Goal: Task Accomplishment & Management: Use online tool/utility

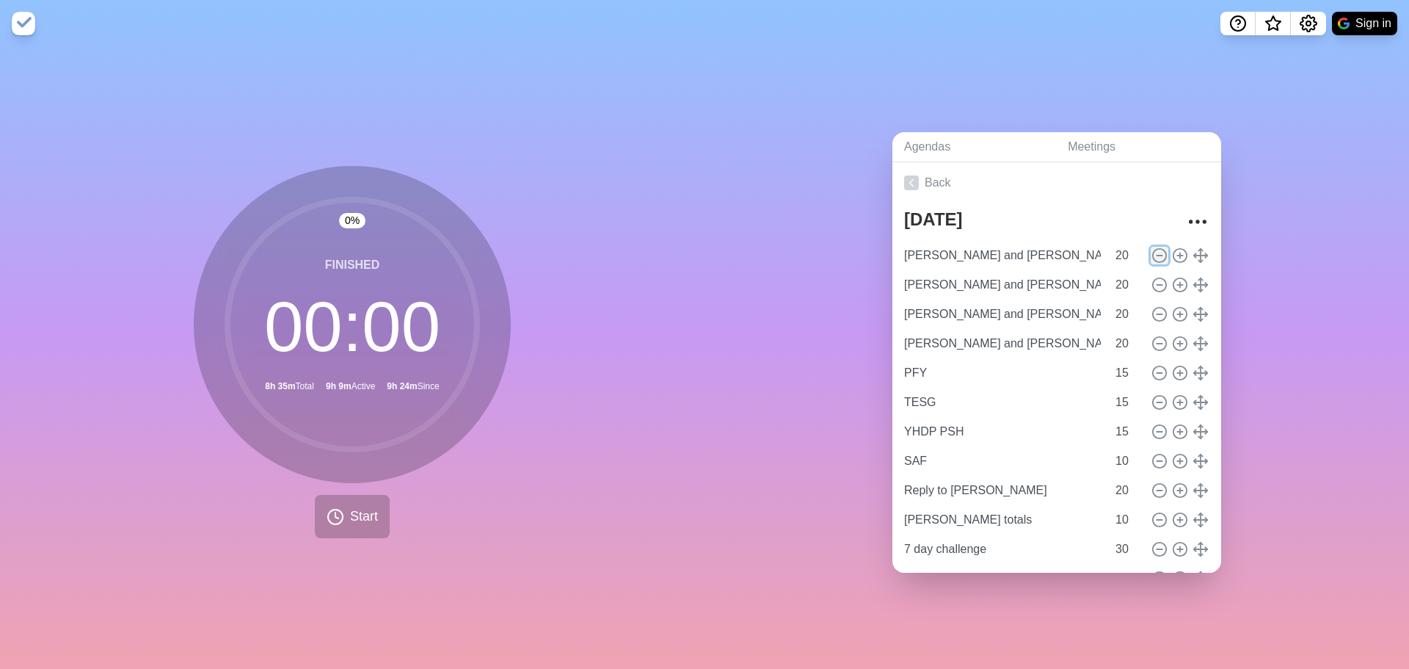
click at [1153, 253] on circle at bounding box center [1159, 254] width 13 height 13
type input "PFY"
type input "15"
type input "TESG"
type input "YHDP PSH"
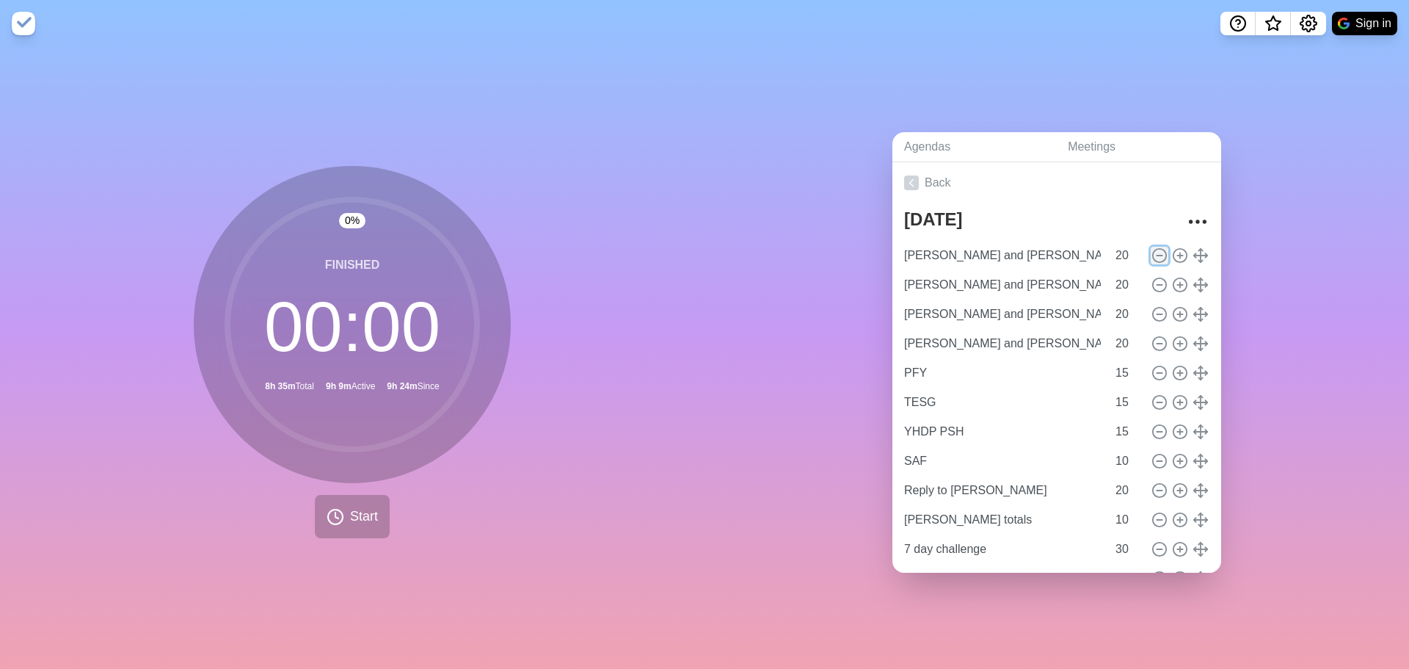
type input "SAF"
type input "10"
type input "Reply to [PERSON_NAME]"
type input "20"
type input "[PERSON_NAME] totals"
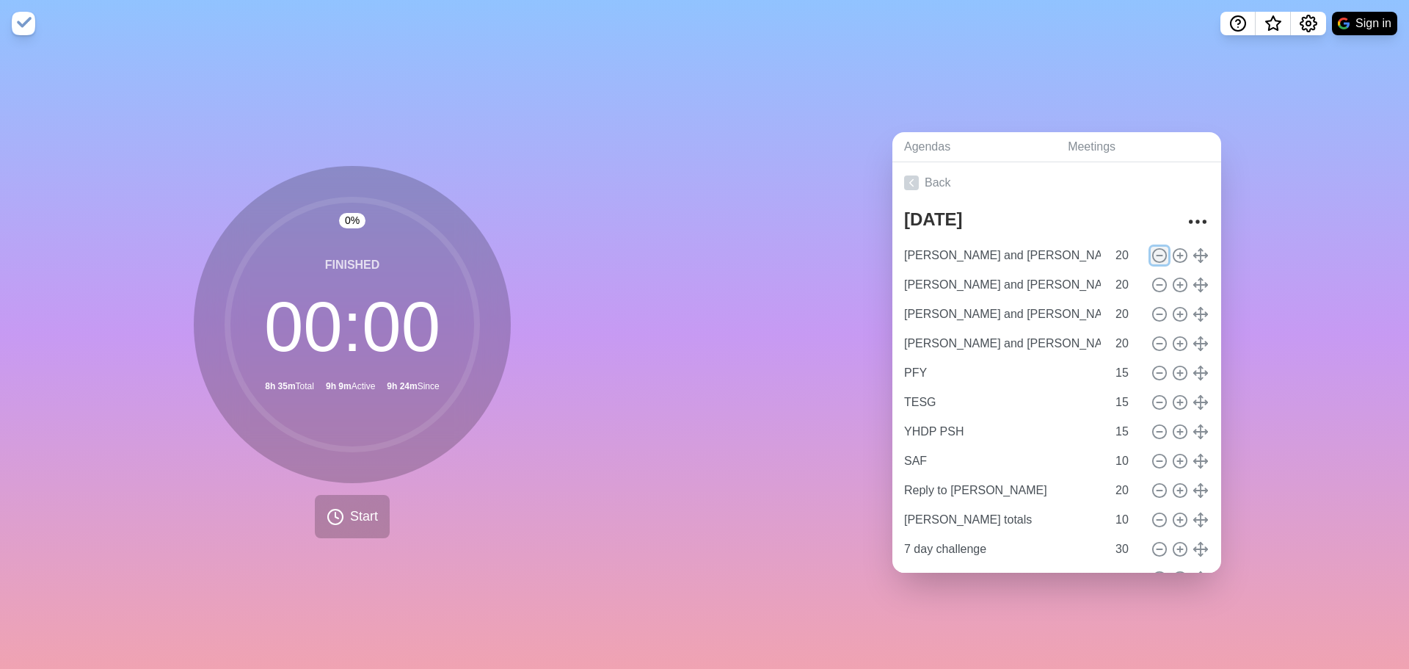
type input "10"
type input "7 day challenge"
type input "30"
type input "Apologies"
type input "20"
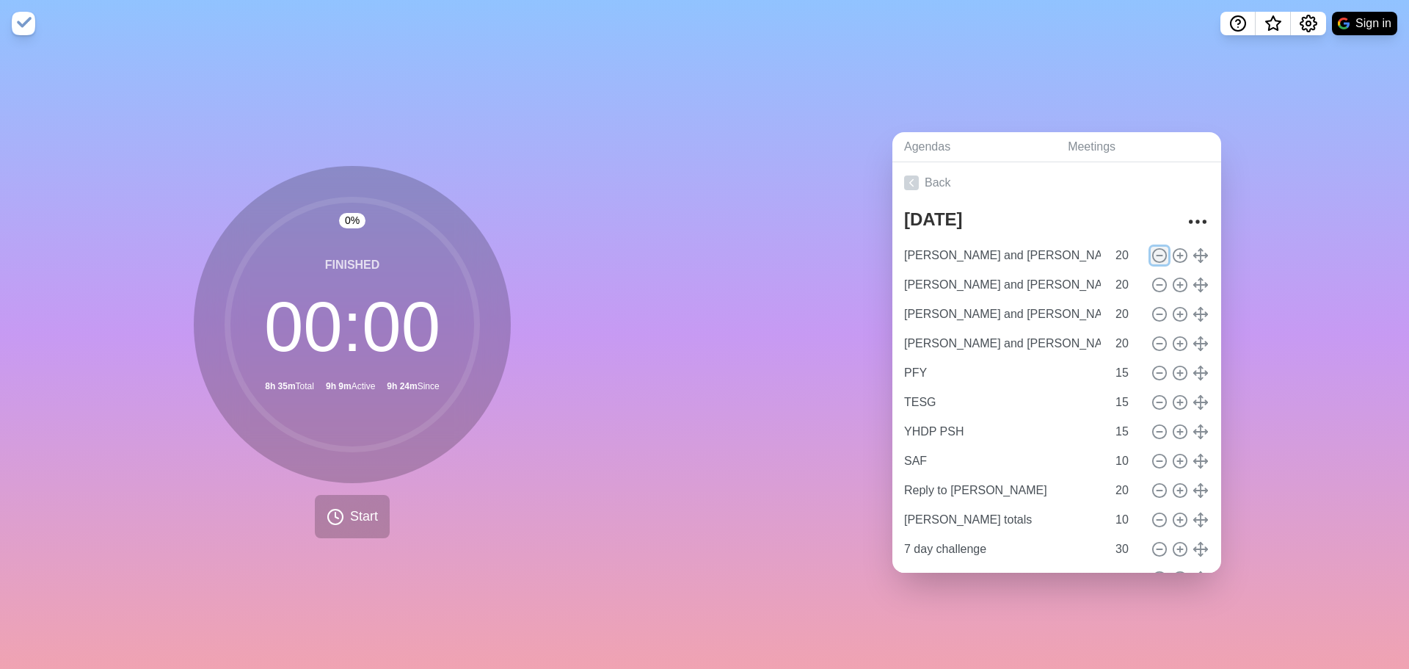
type input "Pet flyer"
type input "[PERSON_NAME] and [PERSON_NAME]"
type input "Deal with Red"
type input "Khan Physics"
type input "Massage"
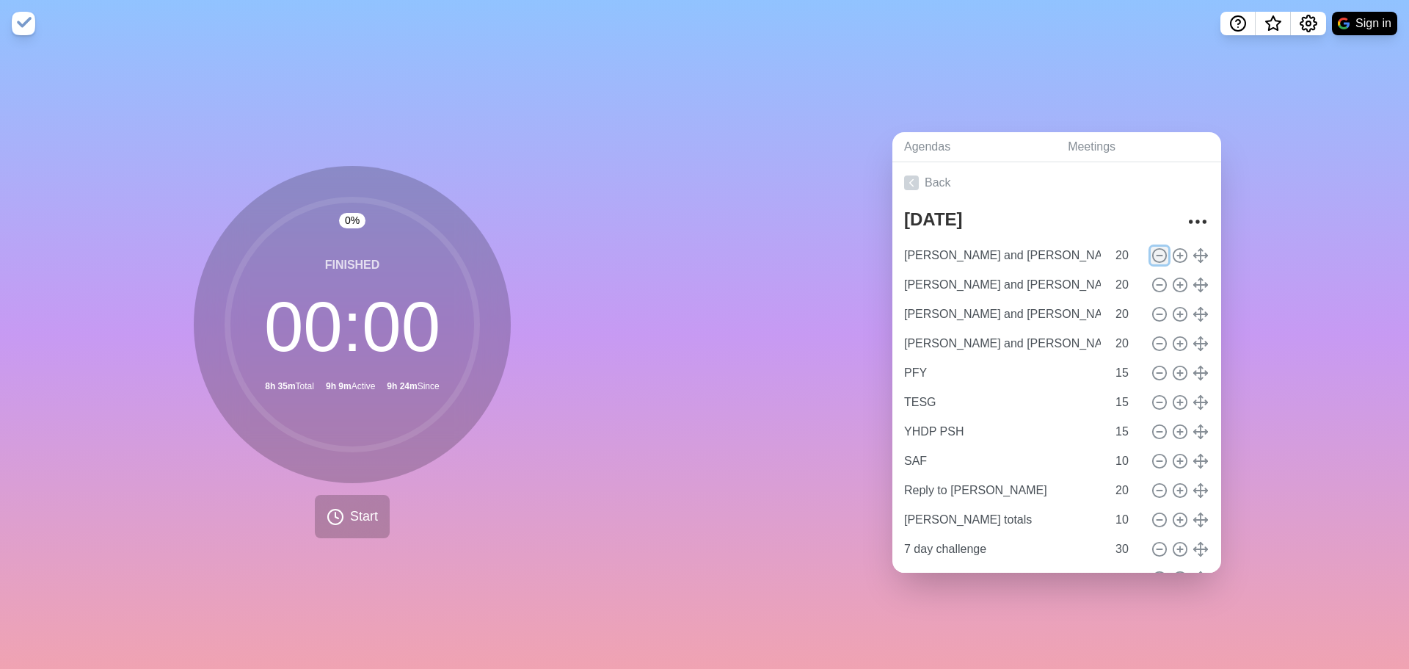
type input "10"
type input "Text [PERSON_NAME]"
type input "Registry"
type input "15"
type input "HYSA"
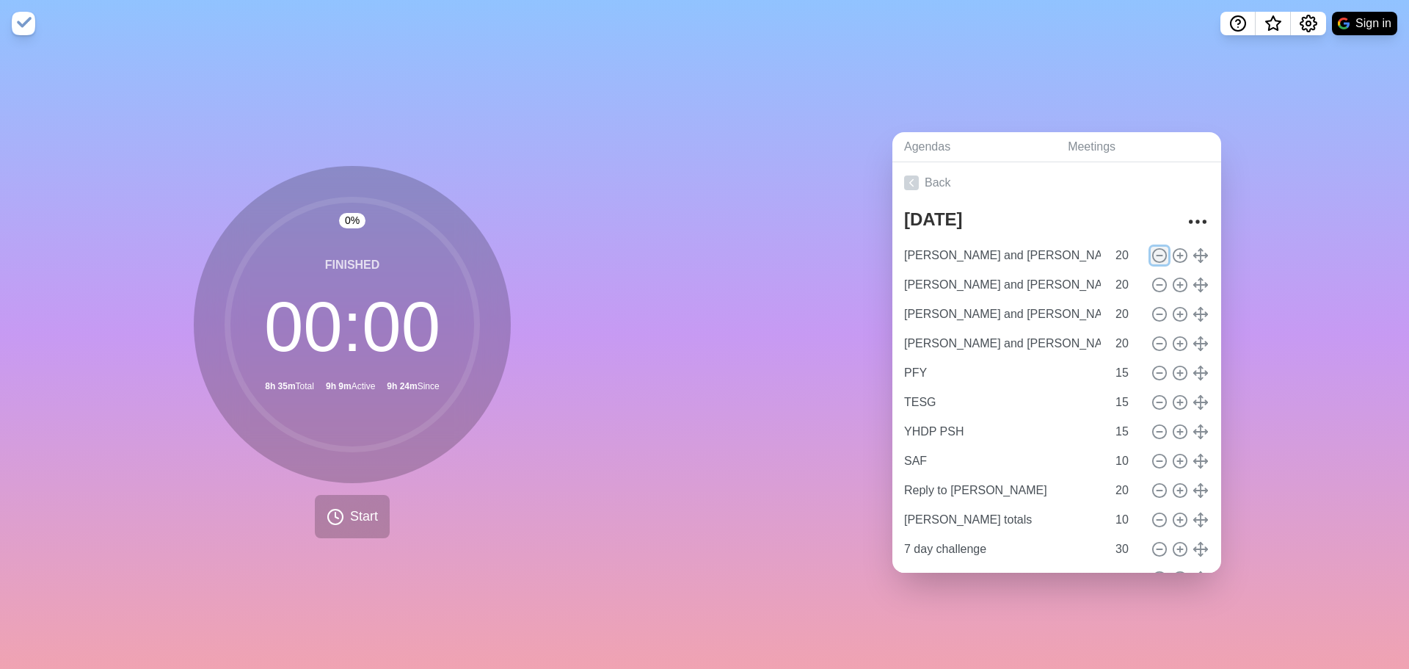
type input "Banfield, cancel for next year"
type input "Tiktoks"
type input "20"
type input "Apply for jobs"
type input "HMIS access"
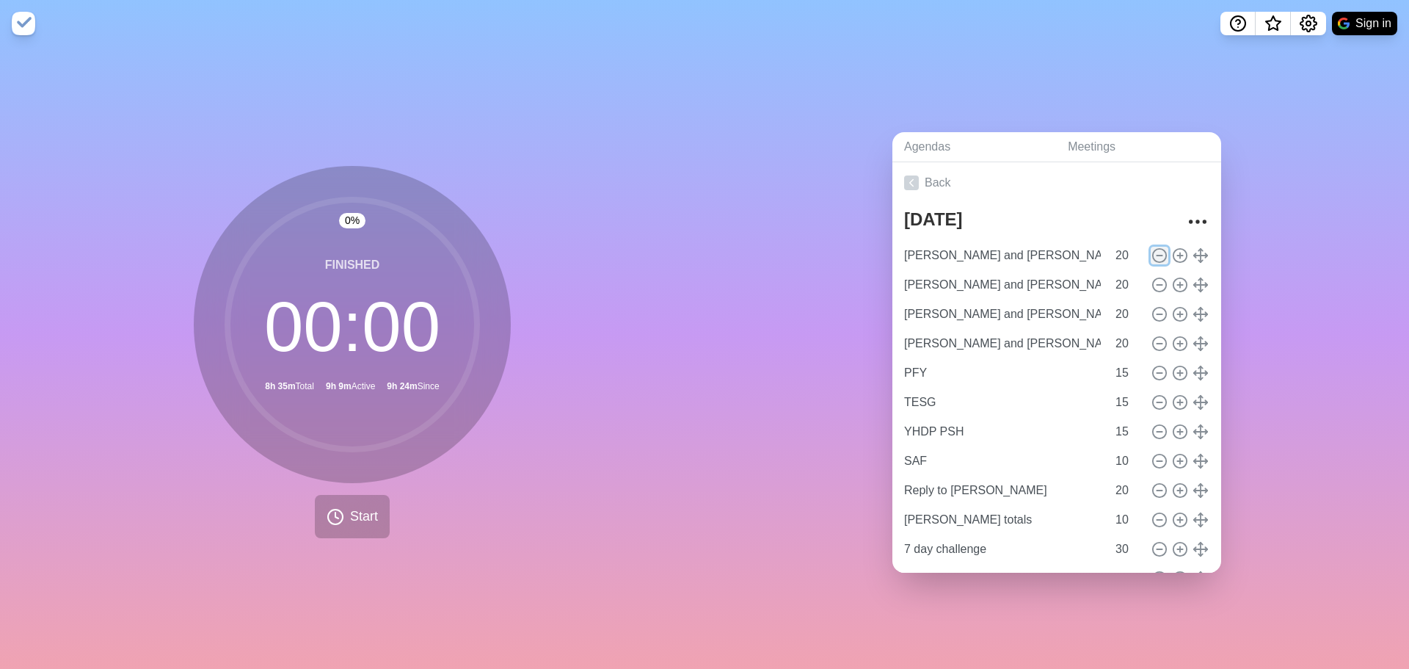
type input "15"
type input "General Fund"
type input "St. [PERSON_NAME] ESG"
type input "EFSP"
type input "20"
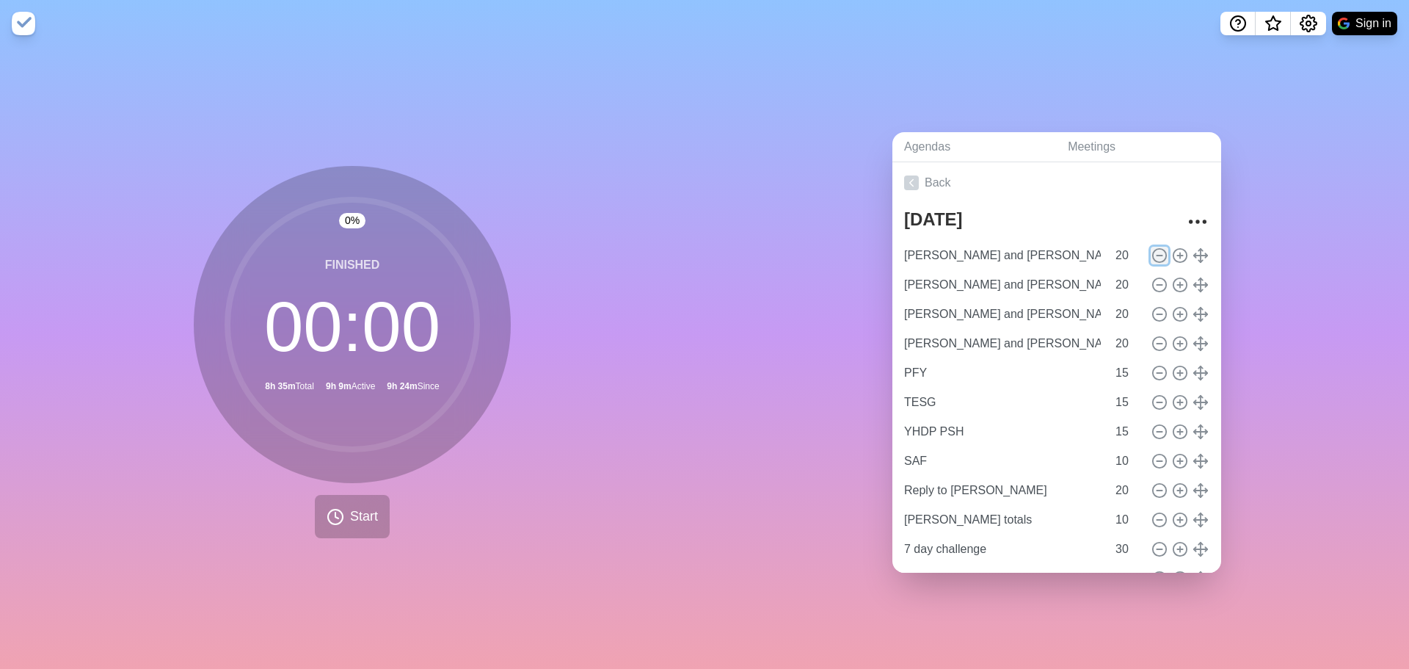
type input "MHS"
type input "TECO"
type input "When ICE comes"
type input "10"
click at [1153, 253] on circle at bounding box center [1159, 254] width 13 height 13
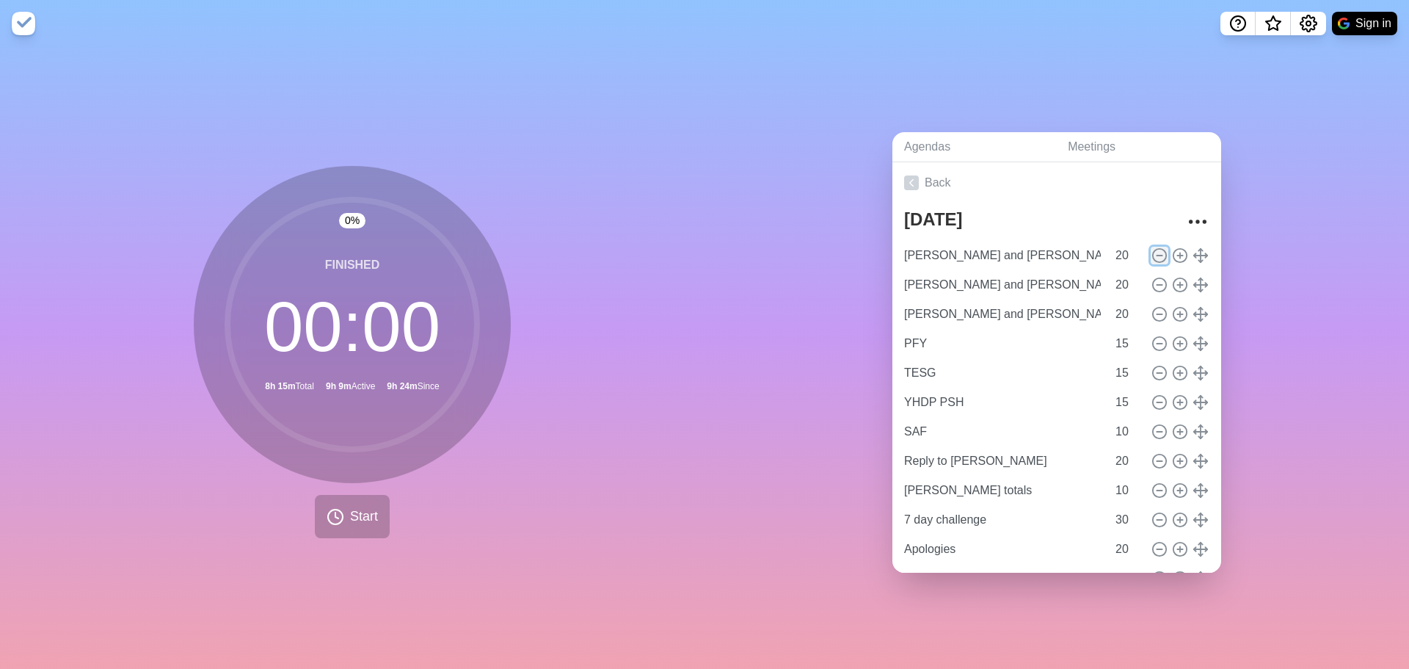
type input "PFY"
type input "15"
type input "TESG"
type input "YHDP PSH"
type input "SAF"
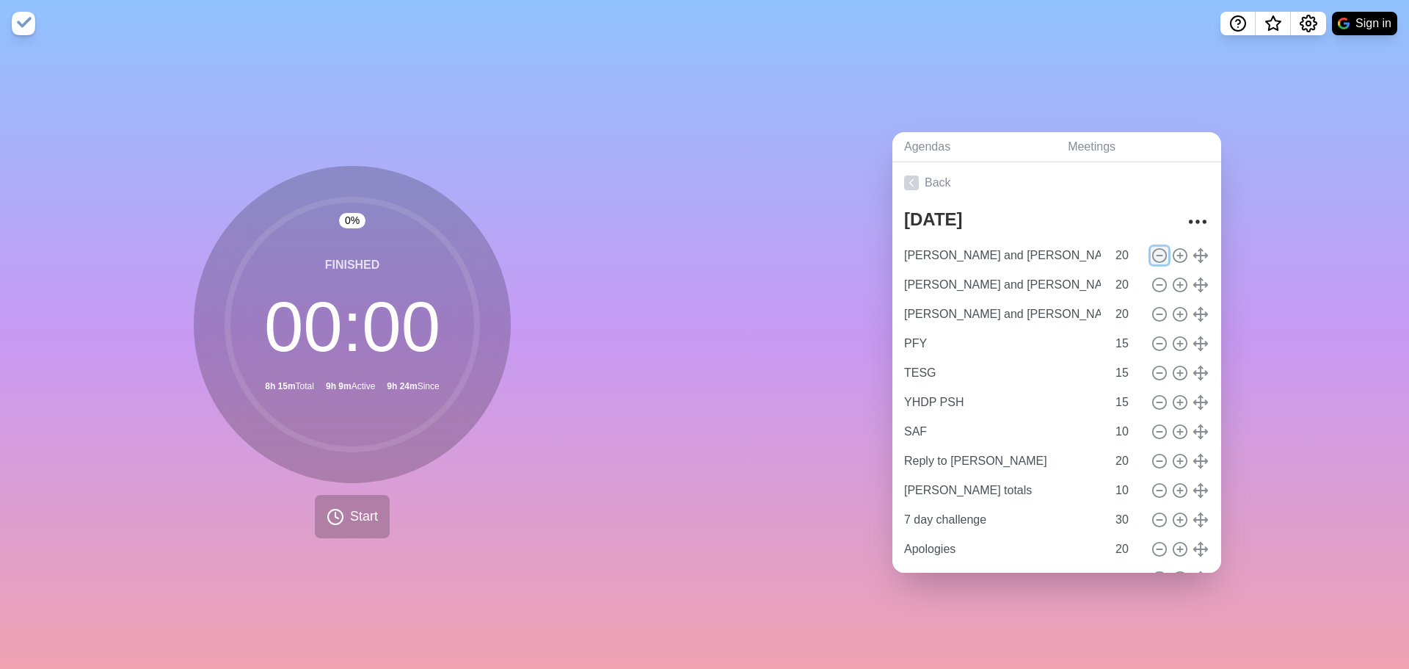
type input "10"
type input "Reply to [PERSON_NAME]"
type input "20"
type input "[PERSON_NAME] totals"
type input "10"
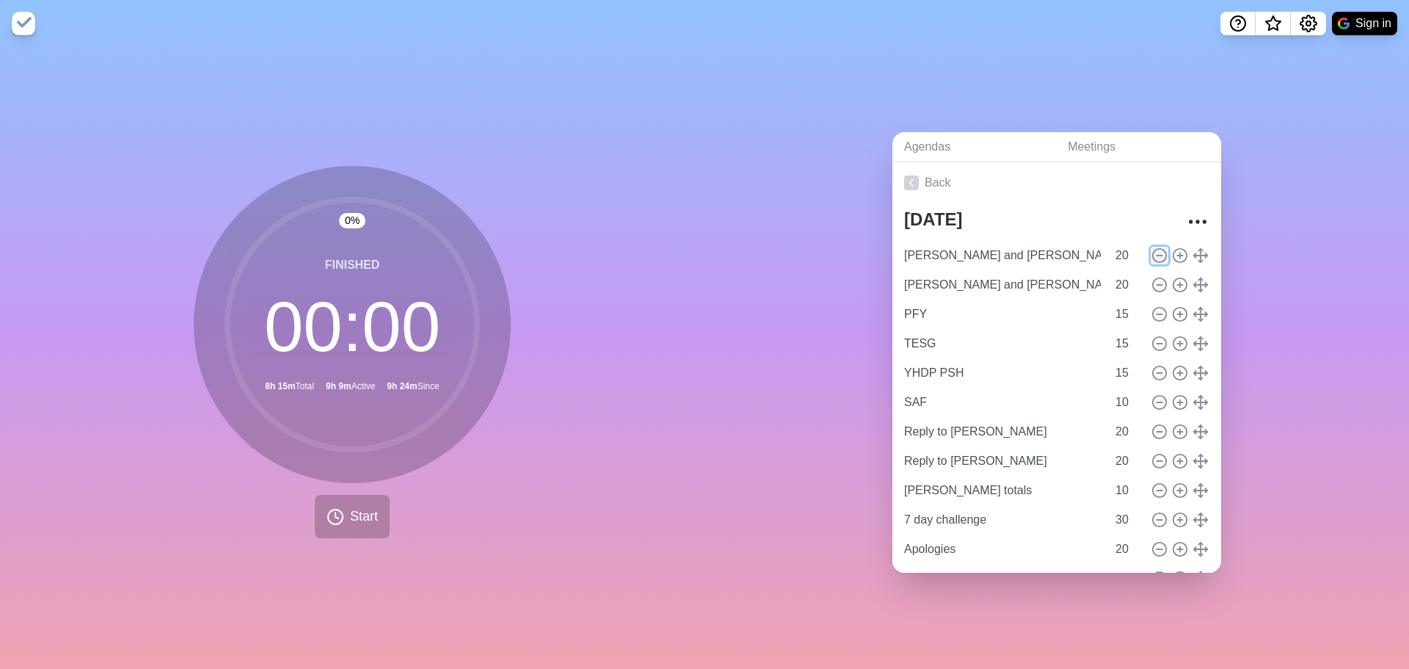
type input "7 day challenge"
type input "30"
type input "Apologies"
type input "20"
type input "Pet flyer"
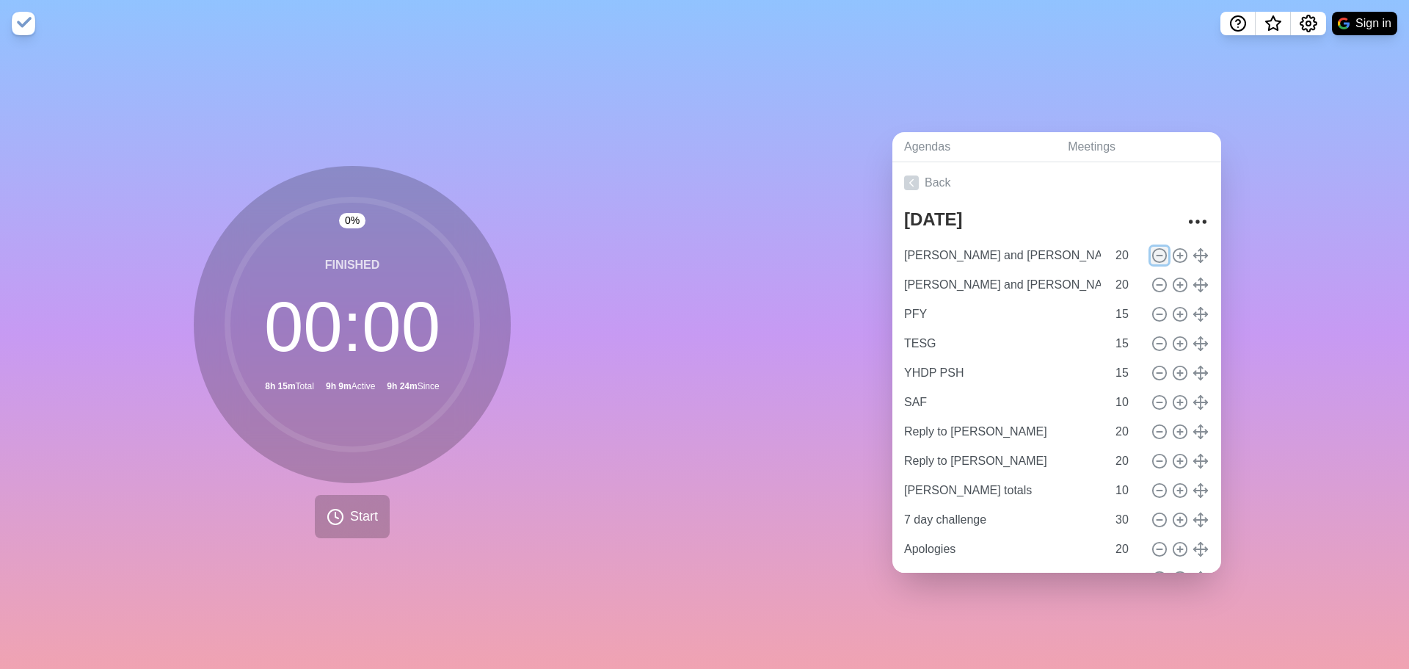
type input "[PERSON_NAME] and [PERSON_NAME]"
type input "Deal with Red"
type input "Khan Physics"
type input "Massage"
type input "10"
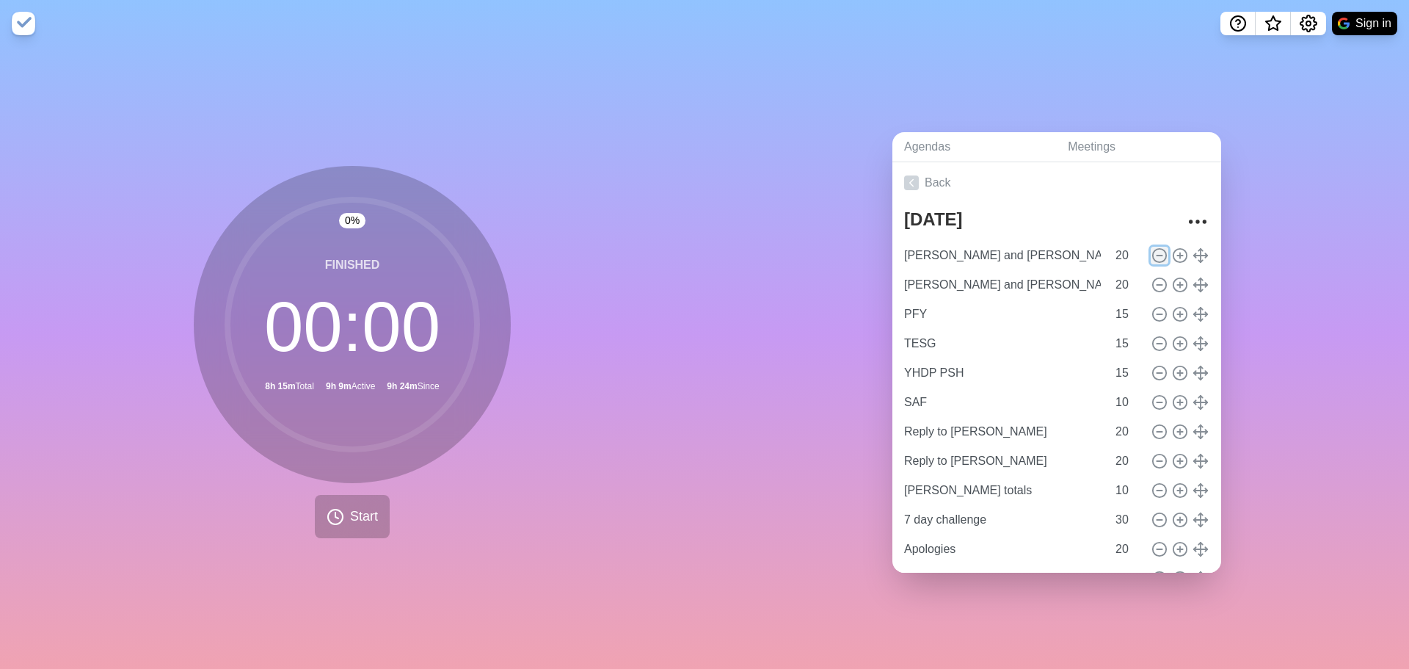
type input "Text [PERSON_NAME]"
type input "Registry"
type input "15"
type input "HYSA"
type input "Banfield, cancel for next year"
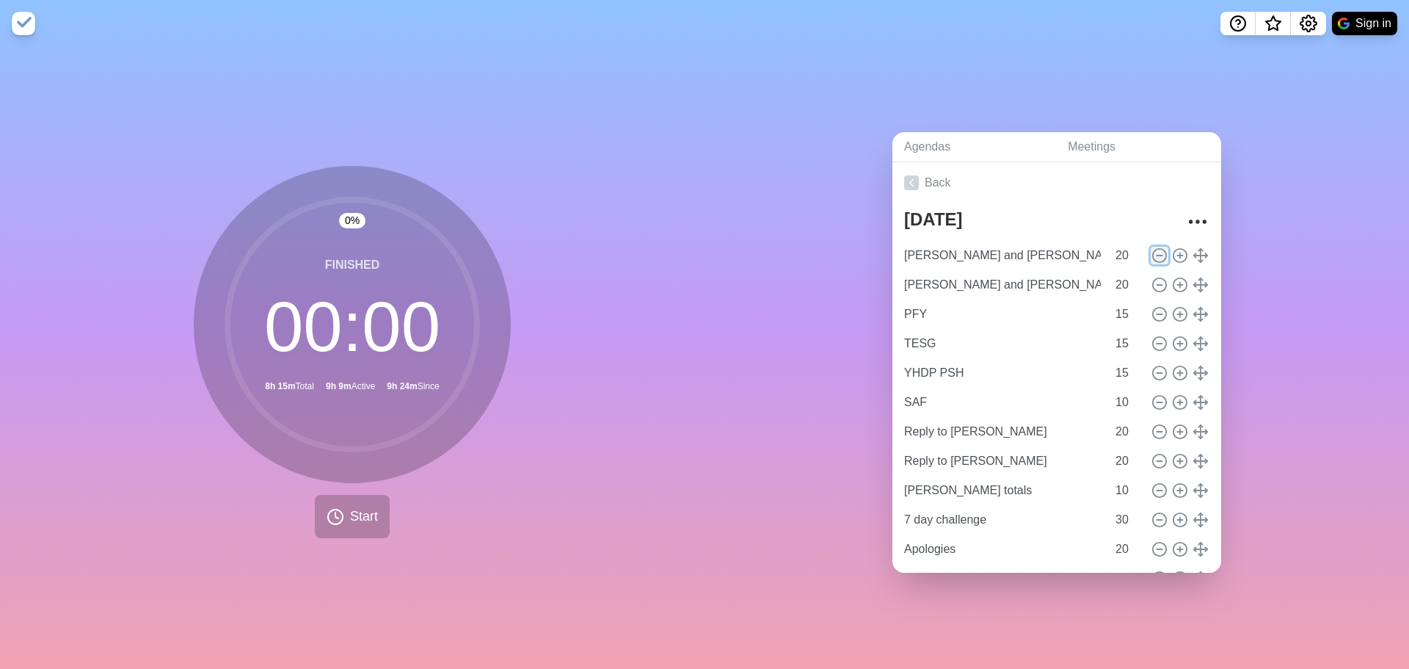
type input "Tiktoks"
type input "20"
type input "Apply for jobs"
type input "HMIS access"
type input "15"
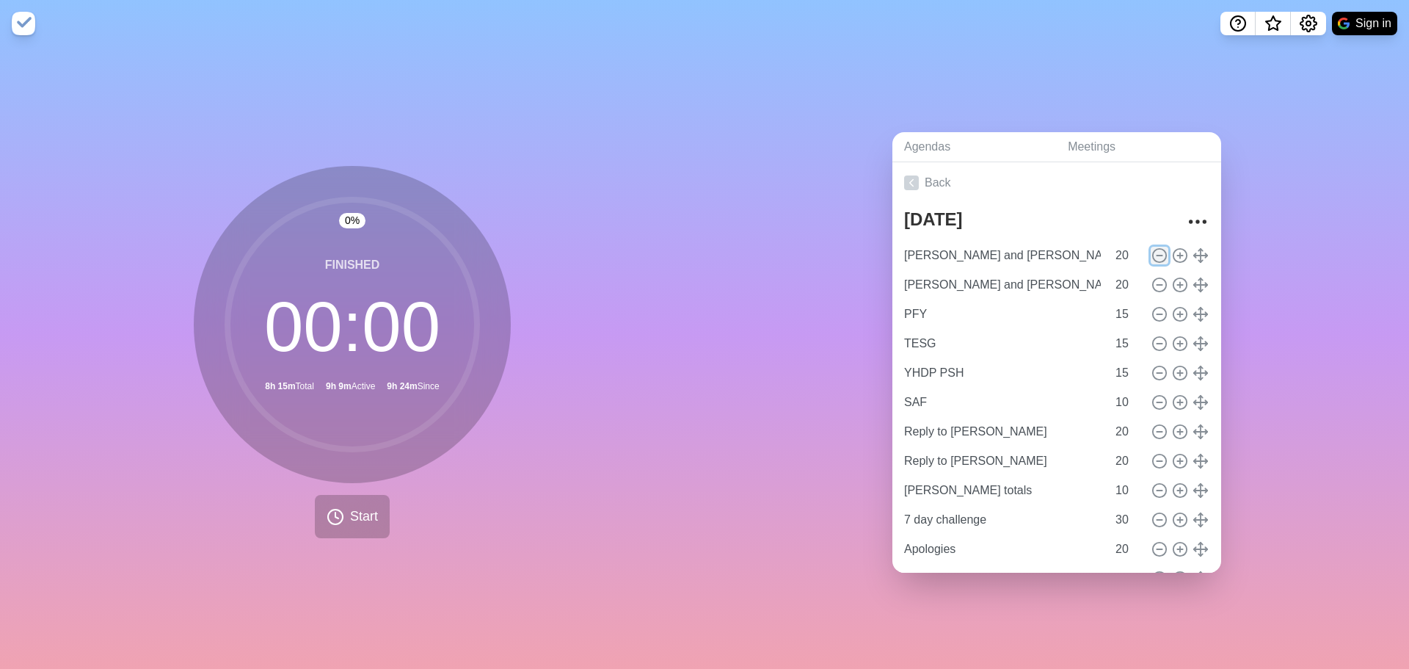
type input "General Fund"
type input "St. [PERSON_NAME] ESG"
type input "EFSP"
type input "20"
type input "MHS"
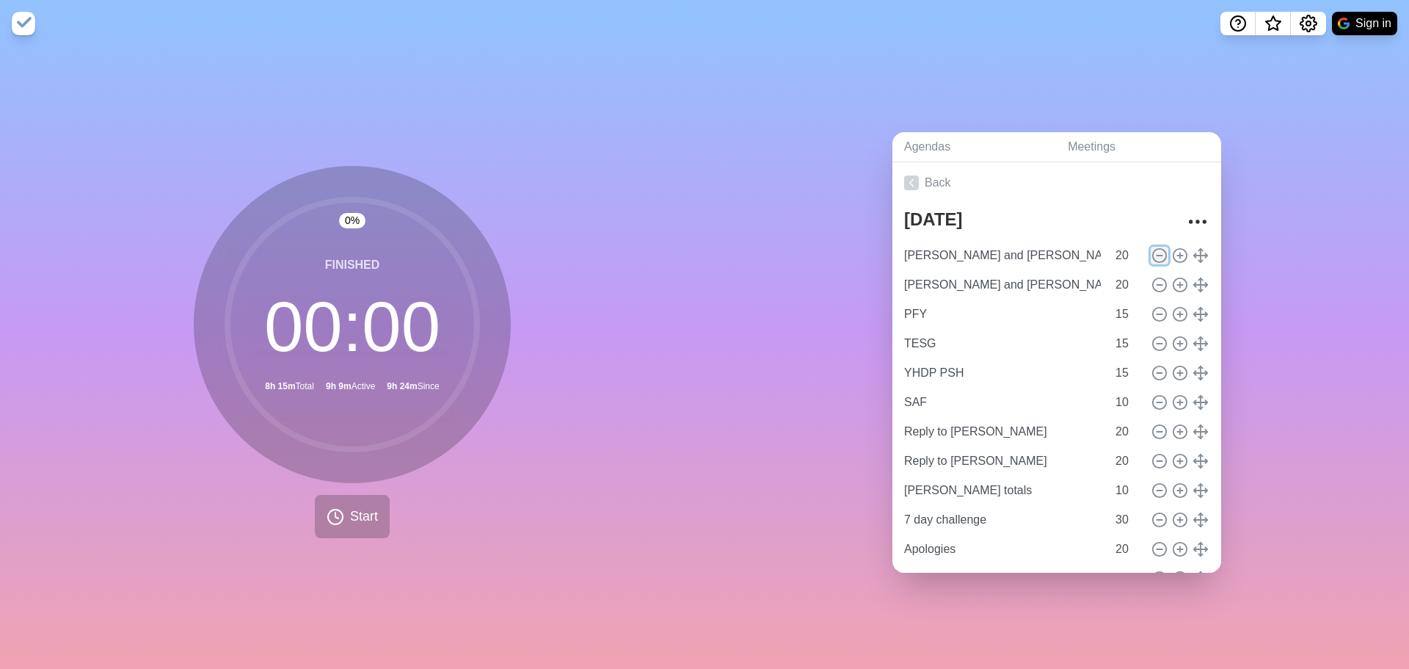
type input "TECO"
type input "When ICE comes"
type input "10"
click at [1153, 253] on circle at bounding box center [1159, 254] width 13 height 13
type input "PFY"
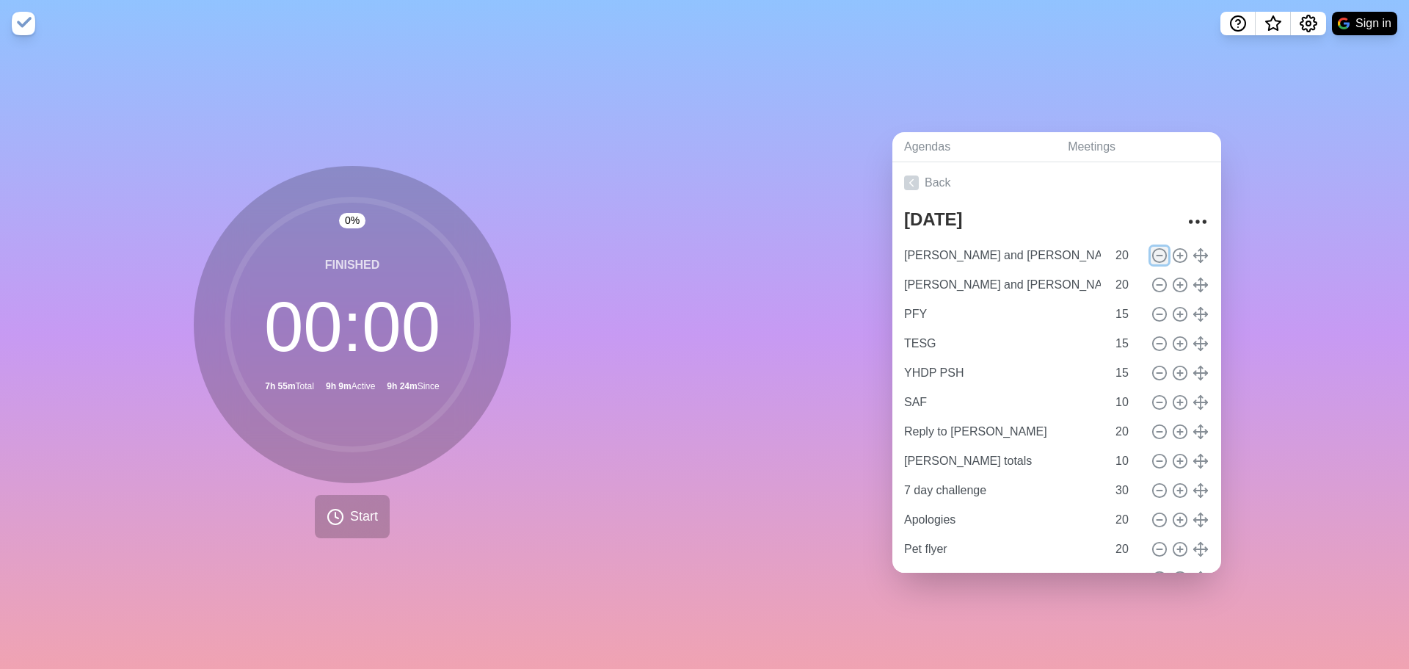
type input "15"
type input "TESG"
type input "YHDP PSH"
type input "SAF"
type input "10"
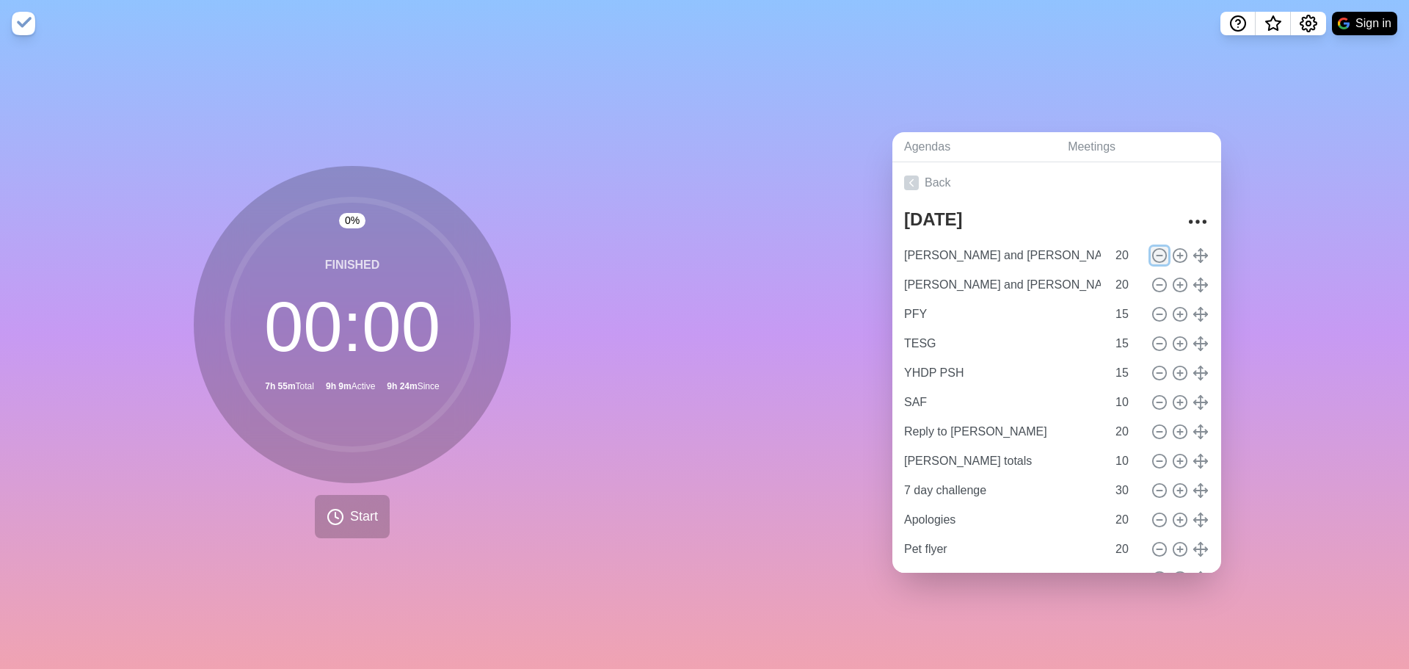
type input "Reply to [PERSON_NAME]"
type input "20"
type input "[PERSON_NAME] totals"
type input "10"
type input "7 day challenge"
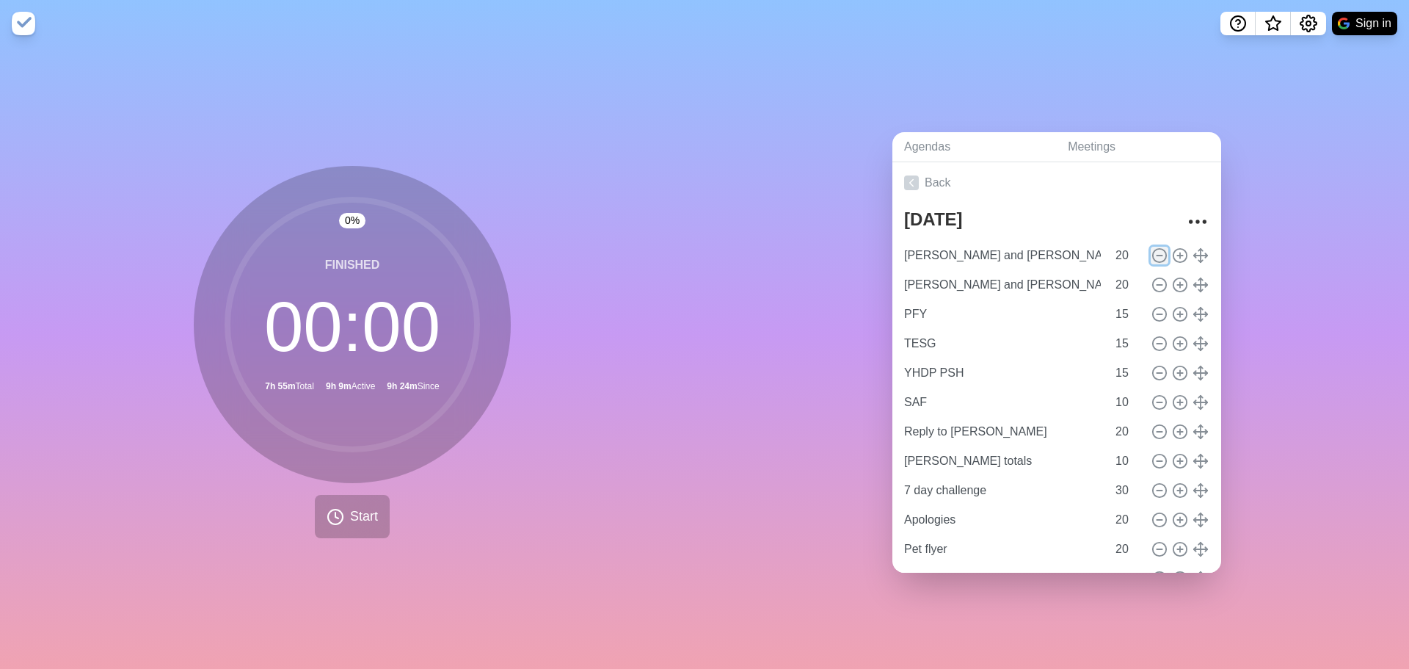
type input "30"
type input "Apologies"
type input "20"
type input "Pet flyer"
type input "[PERSON_NAME] and [PERSON_NAME]"
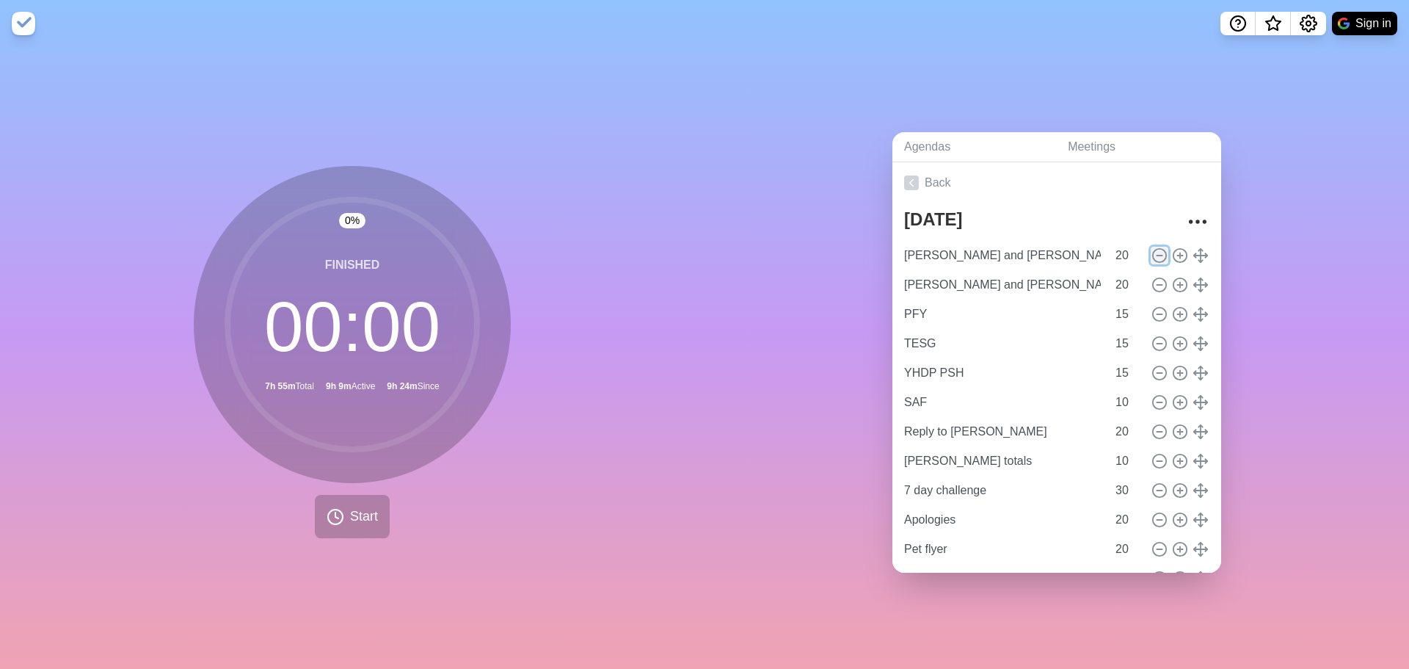
type input "Deal with Red"
type input "Khan Physics"
type input "Massage"
type input "10"
type input "Text [PERSON_NAME]"
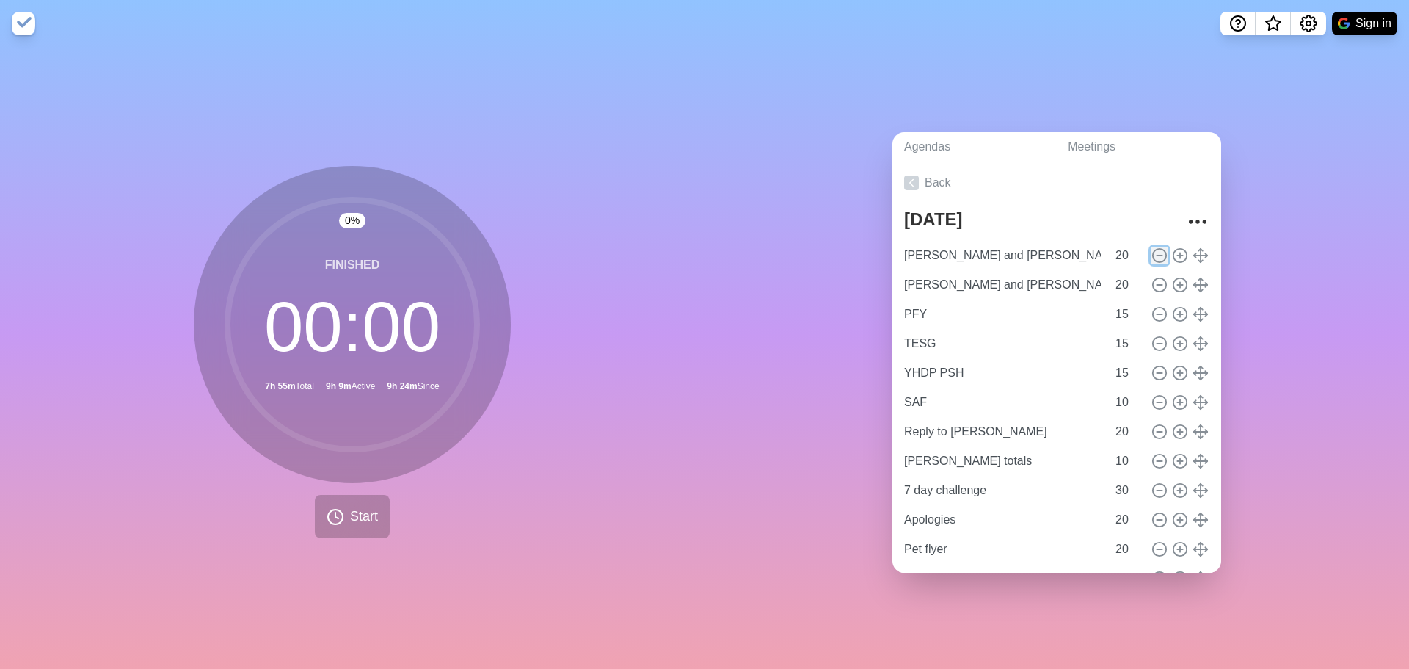
type input "Registry"
type input "15"
type input "HYSA"
type input "Banfield, cancel for next year"
type input "Tiktoks"
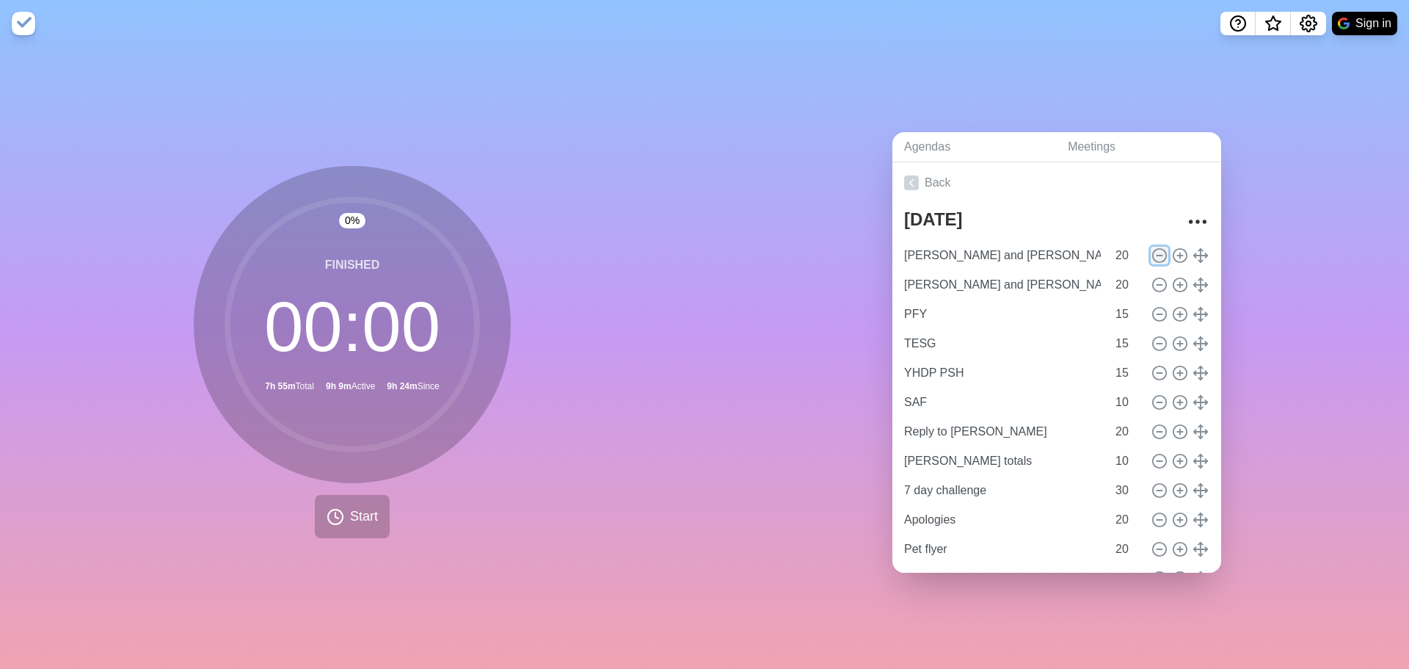
type input "20"
type input "Apply for jobs"
type input "HMIS access"
type input "15"
type input "General Fund"
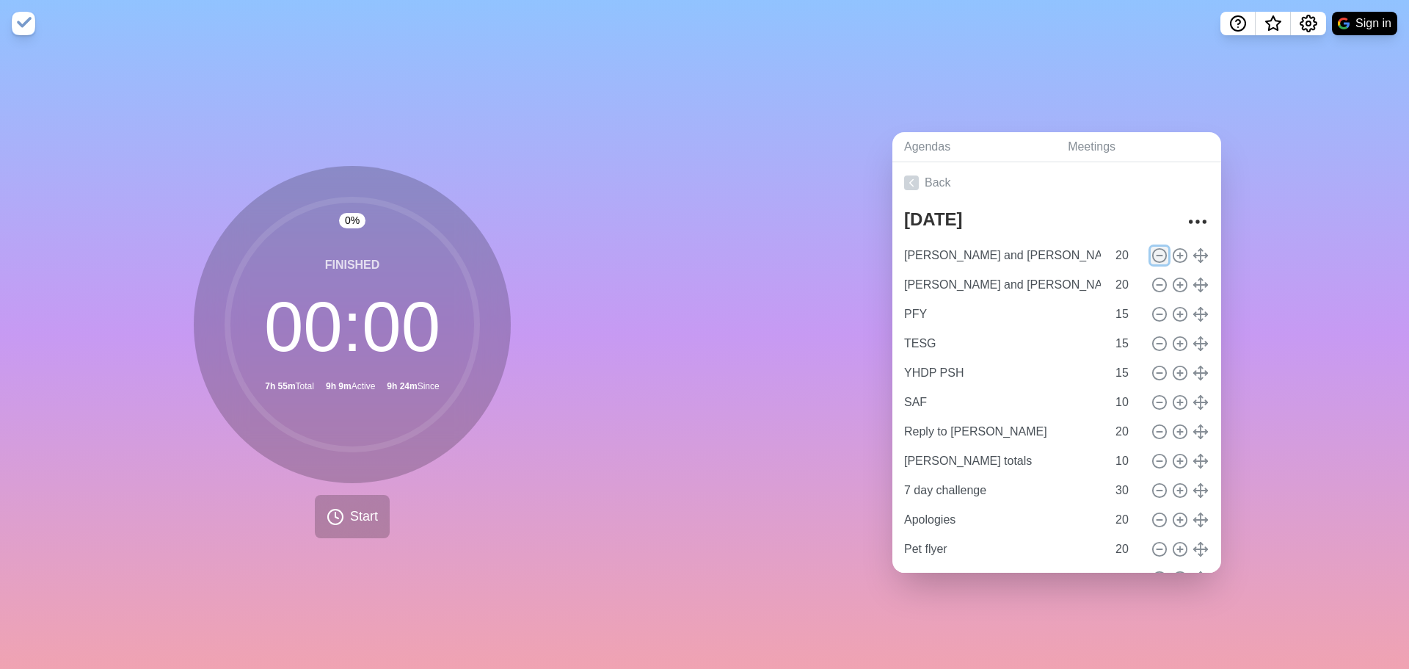
type input "St. [PERSON_NAME] ESG"
type input "EFSP"
type input "20"
type input "MHS"
type input "TECO"
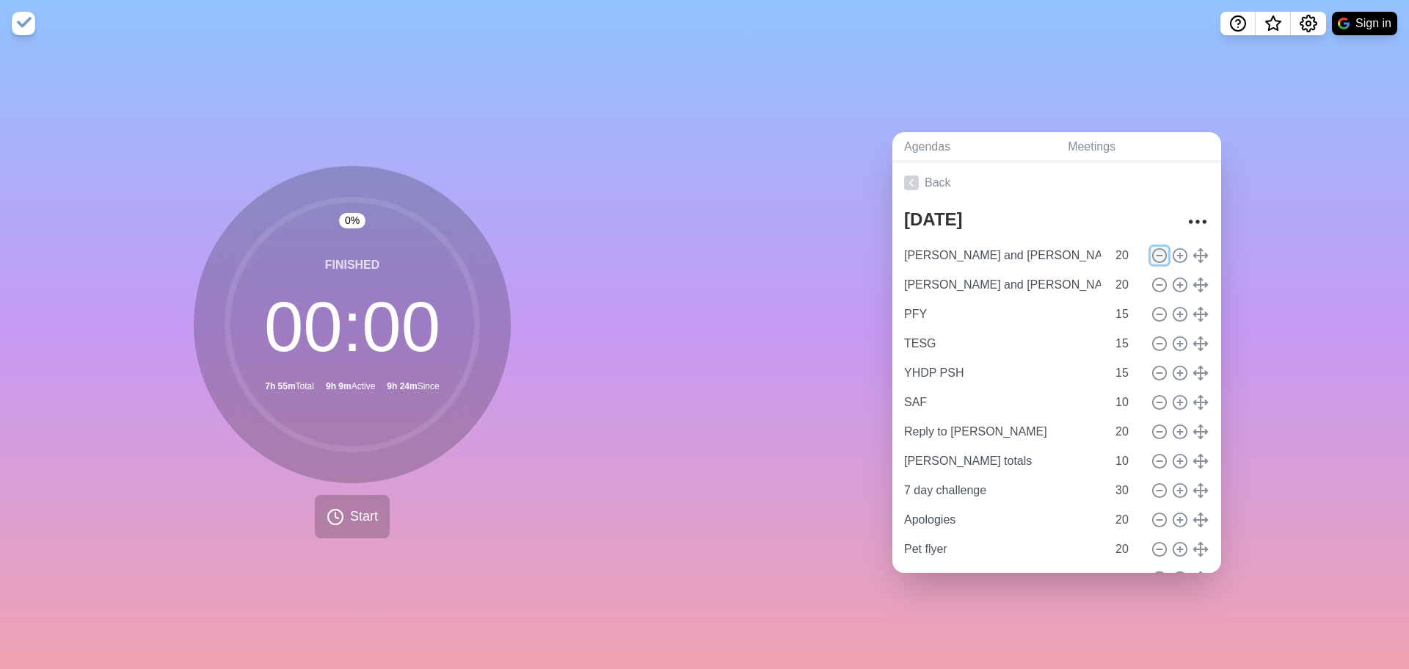
type input "When ICE comes"
type input "10"
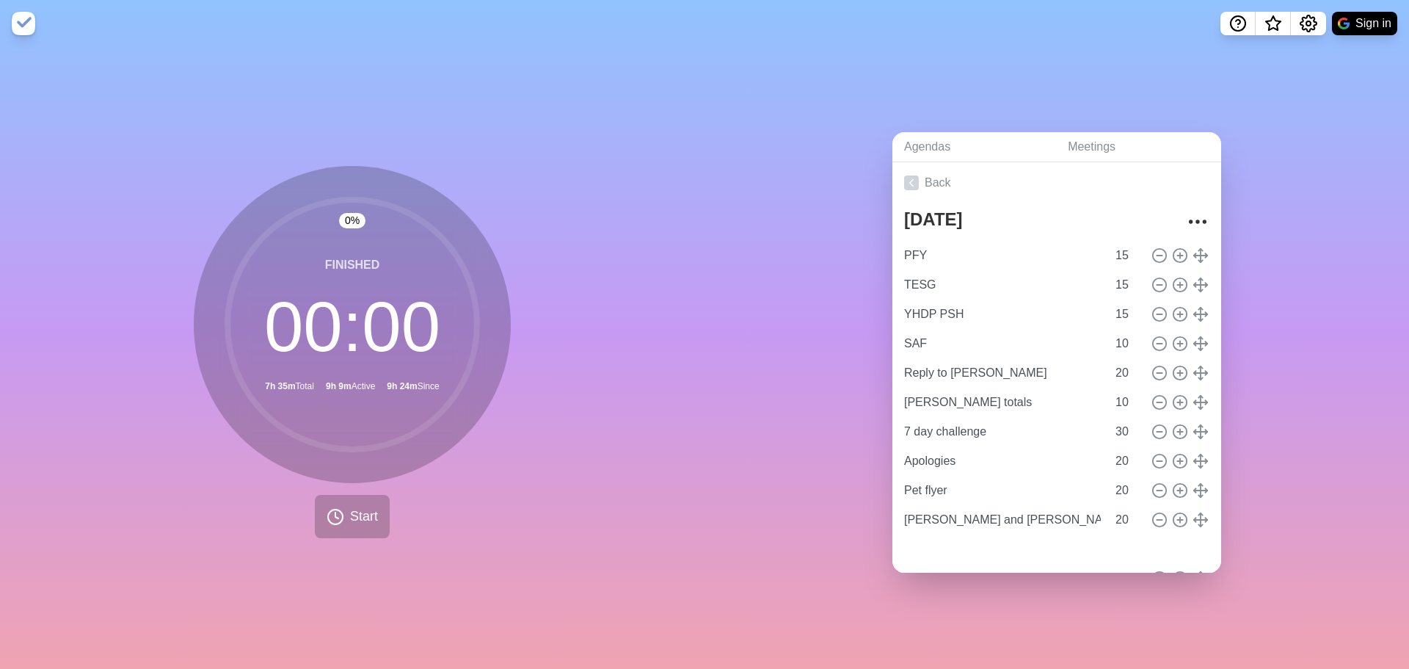
type input "TESG"
type input "YHDP PSH"
type input "SAF"
type input "10"
type input "Reply to [PERSON_NAME]"
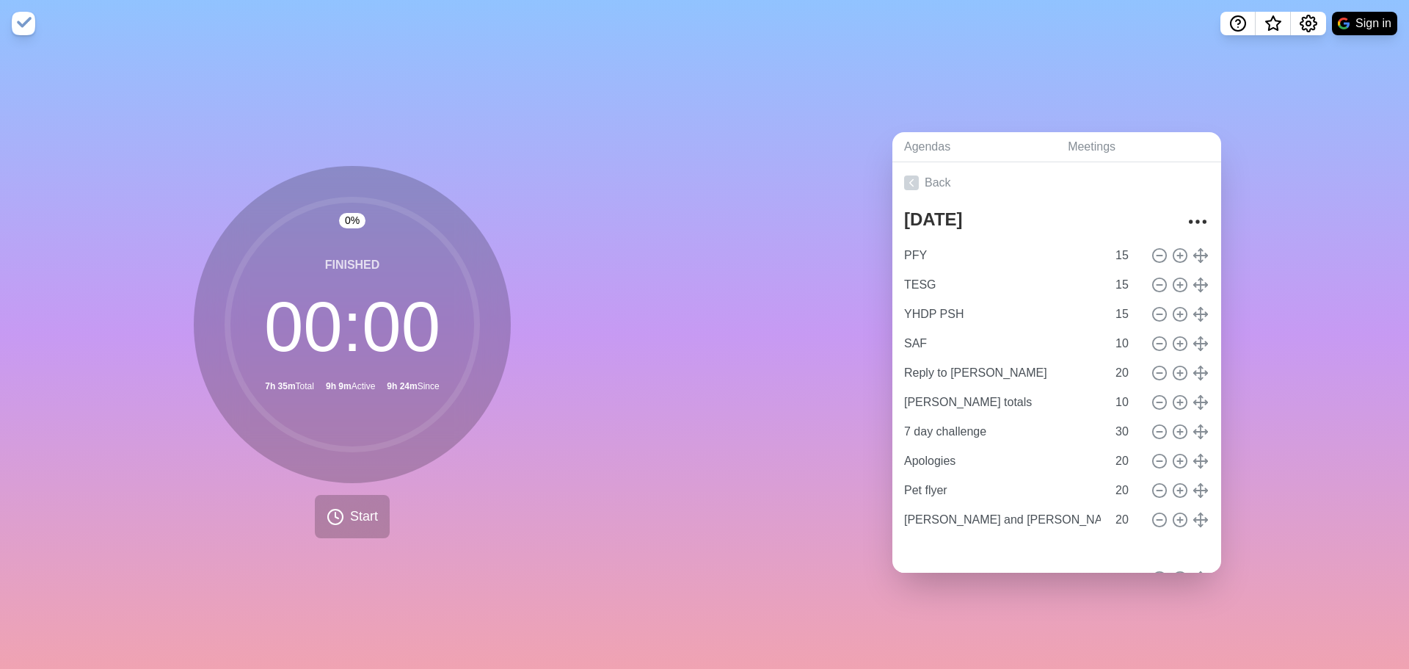
type input "20"
type input "[PERSON_NAME] totals"
type input "10"
type input "7 day challenge"
type input "30"
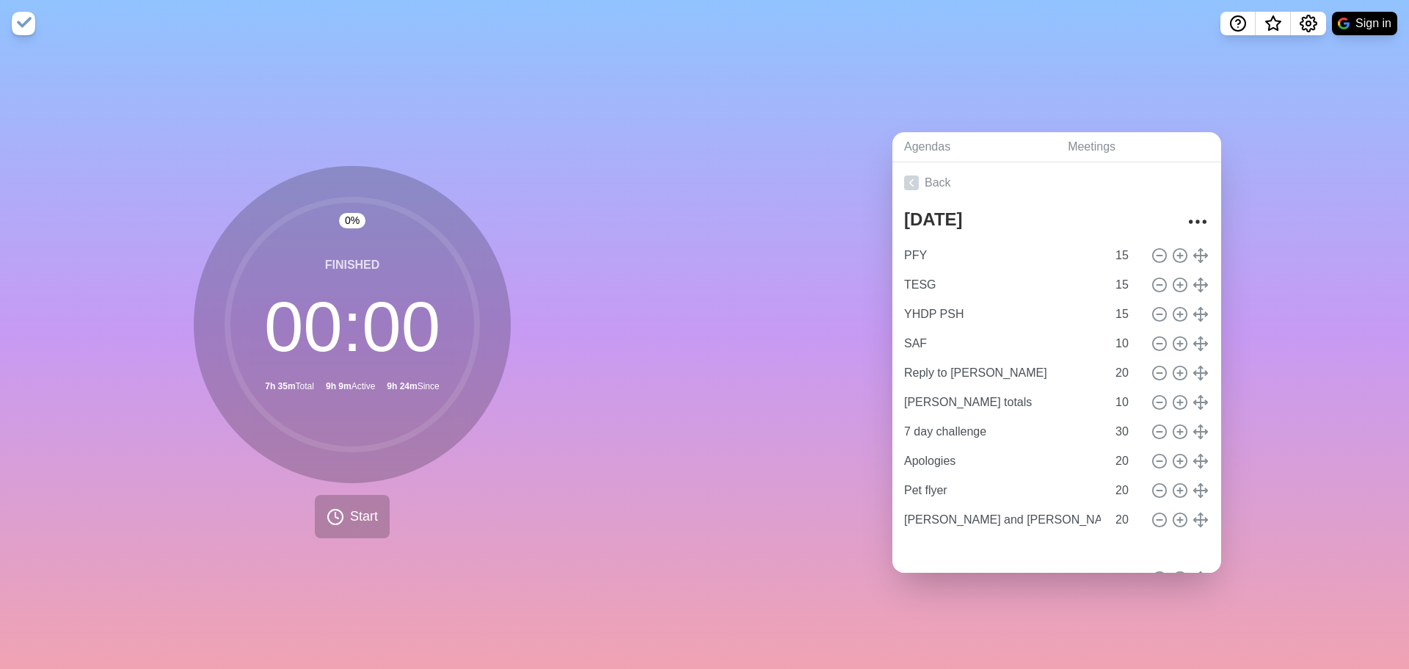
type input "Apologies"
type input "20"
type input "Pet flyer"
type input "[PERSON_NAME] and [PERSON_NAME]"
type input "PFY"
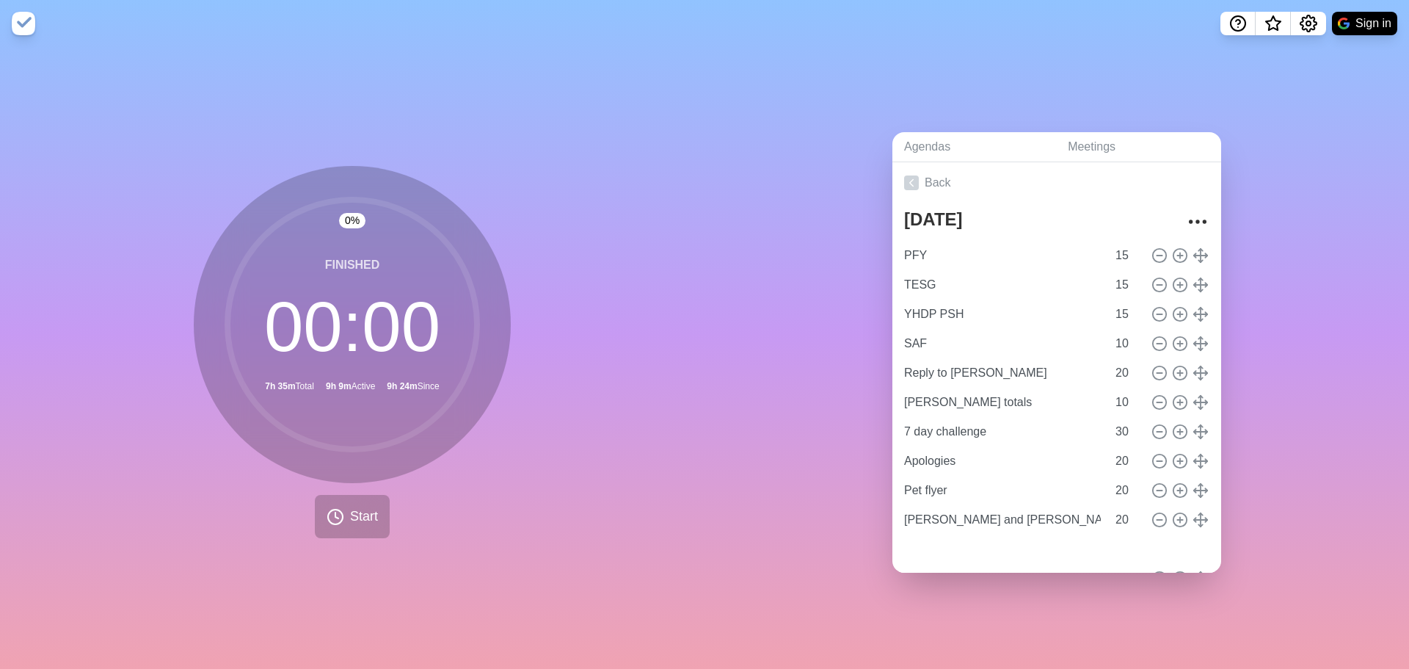
type input "15"
click at [1151, 511] on icon at bounding box center [1159, 519] width 16 height 16
type input "Deal with Red"
type input "Khan Physics"
type input "Massage"
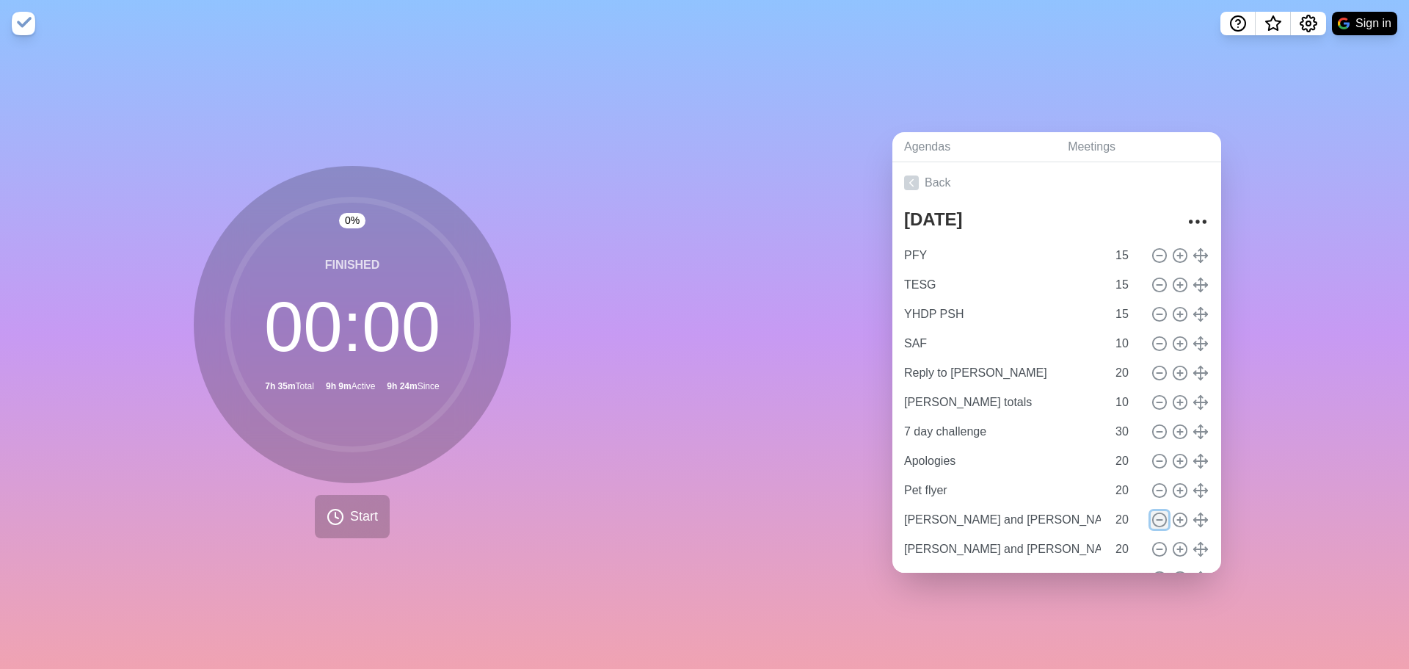
type input "10"
type input "Text [PERSON_NAME]"
type input "Registry"
type input "15"
type input "HYSA"
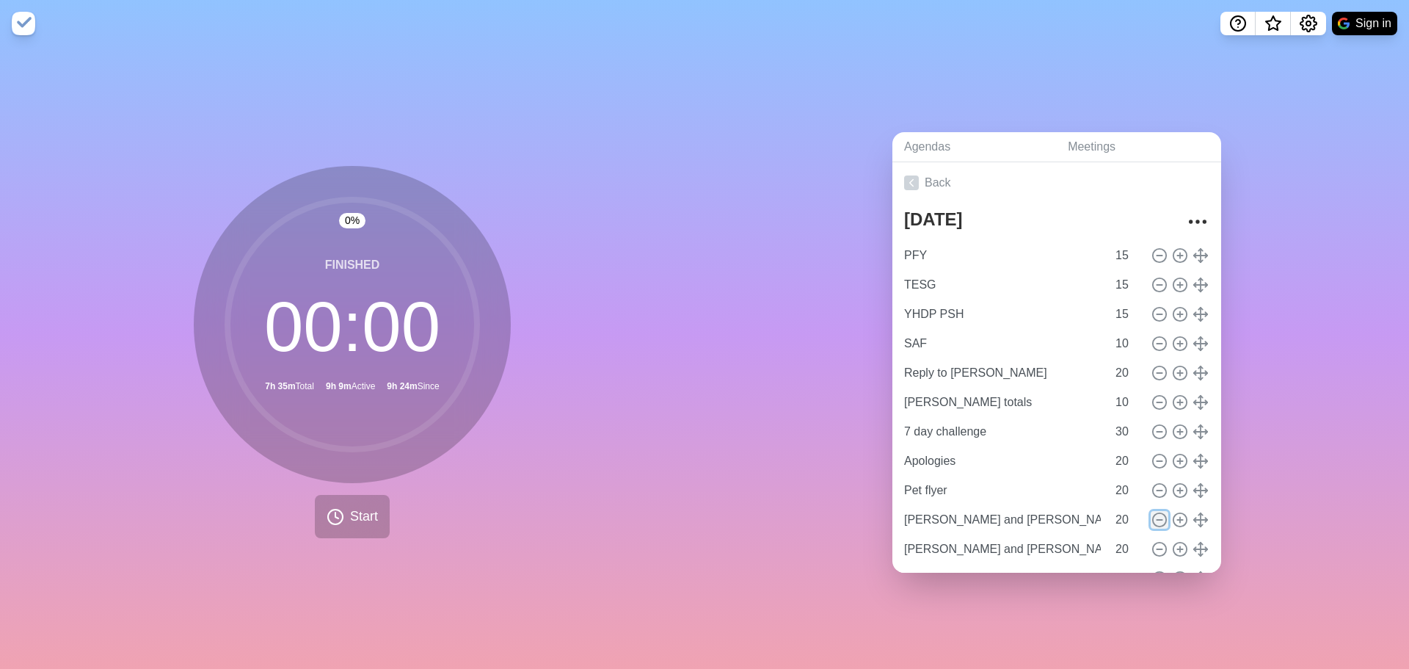
type input "Banfield, cancel for next year"
type input "Tiktoks"
type input "20"
type input "Apply for jobs"
type input "HMIS access"
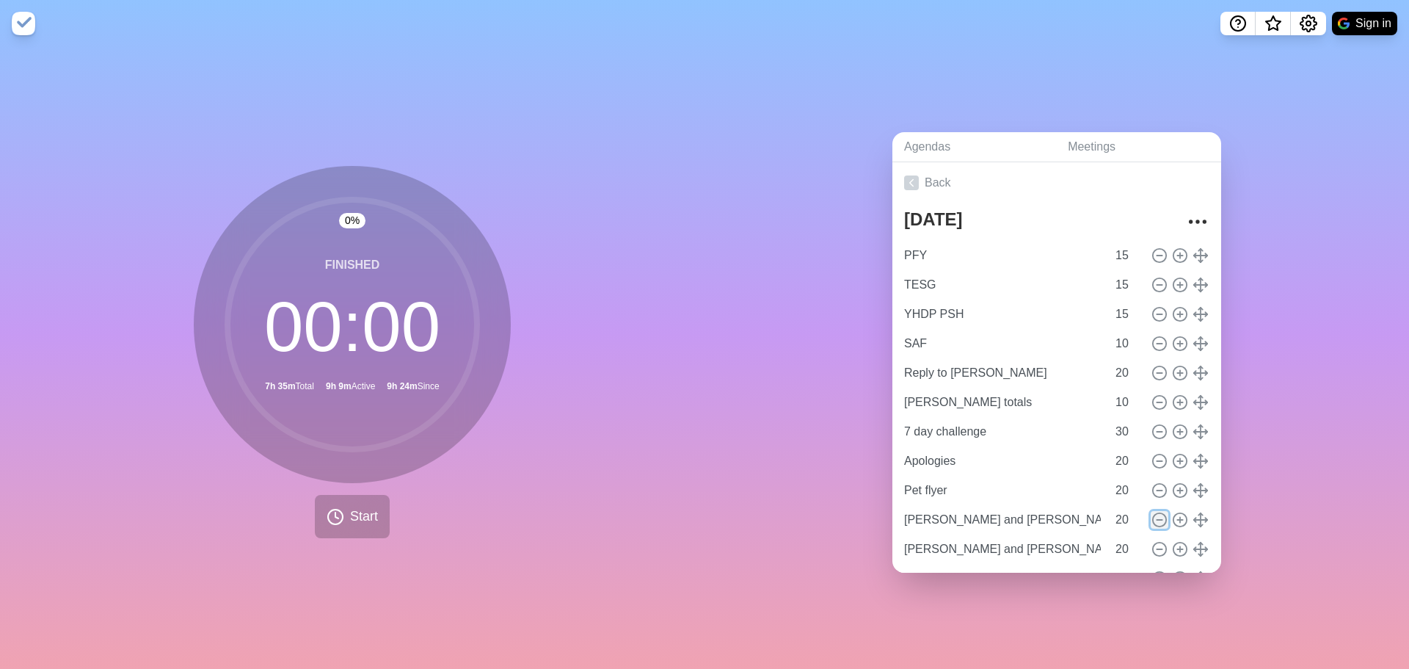
type input "15"
type input "General Fund"
type input "St. [PERSON_NAME] ESG"
type input "EFSP"
type input "20"
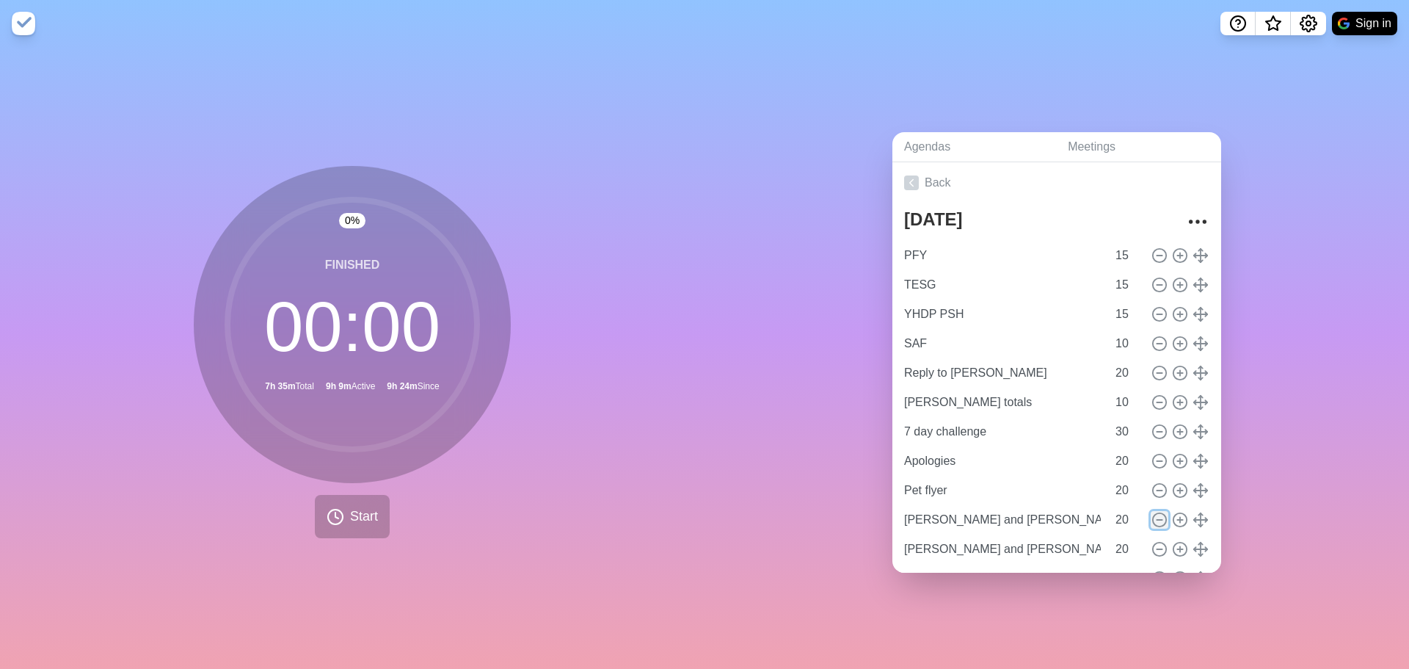
type input "MHS"
type input "TECO"
type input "When ICE comes"
type input "10"
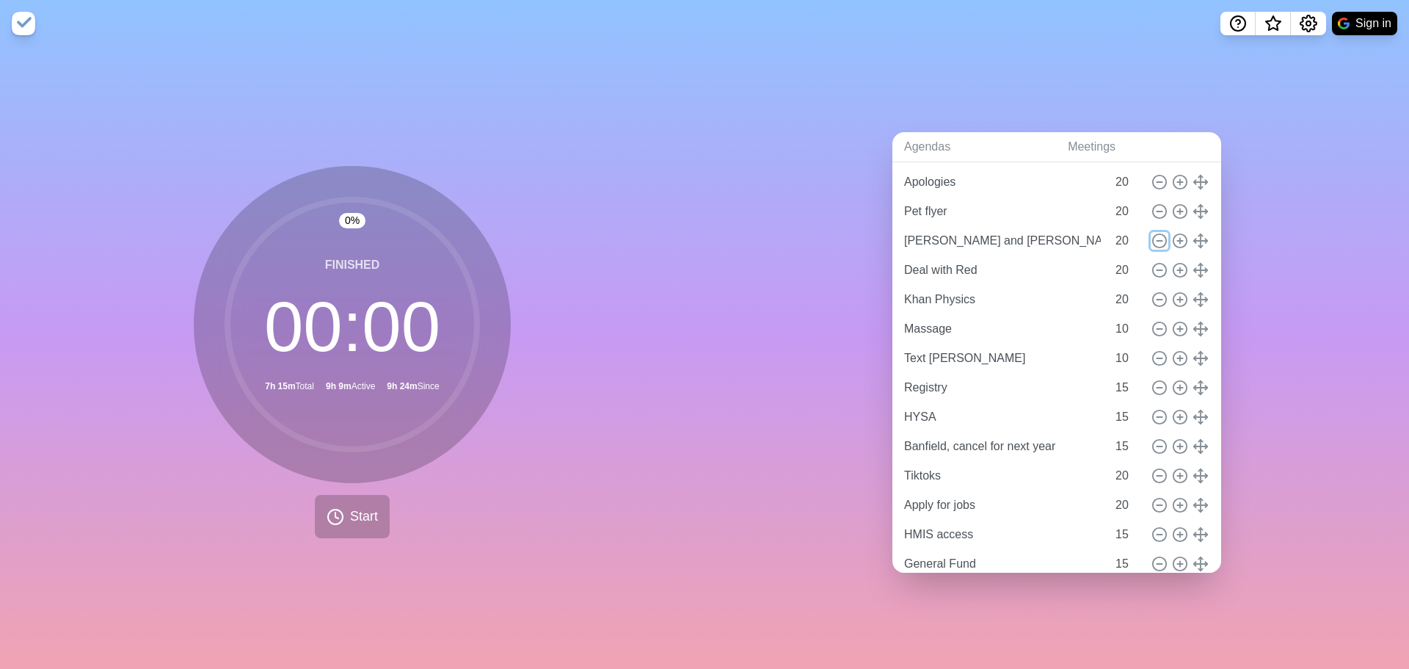
scroll to position [478, 0]
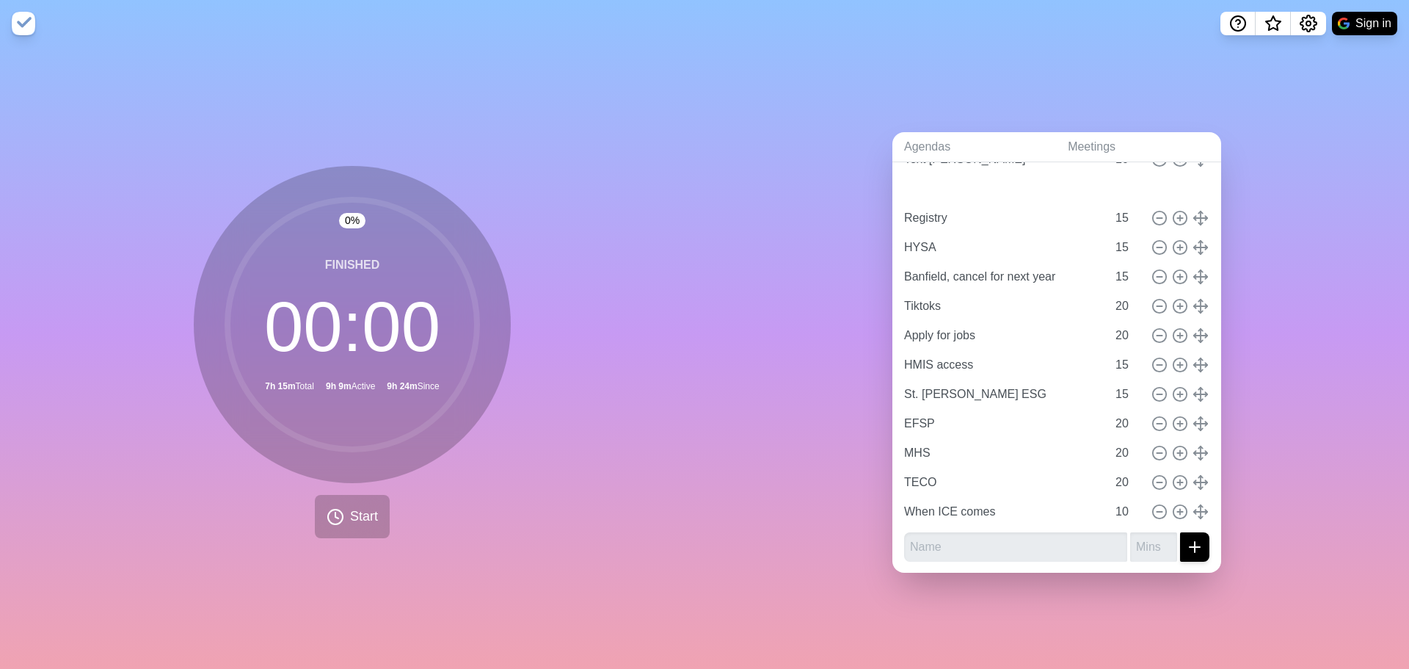
type input "General Fund"
type input "Registry"
type input "HYSA"
type input "Banfield, cancel for next year"
type input "15"
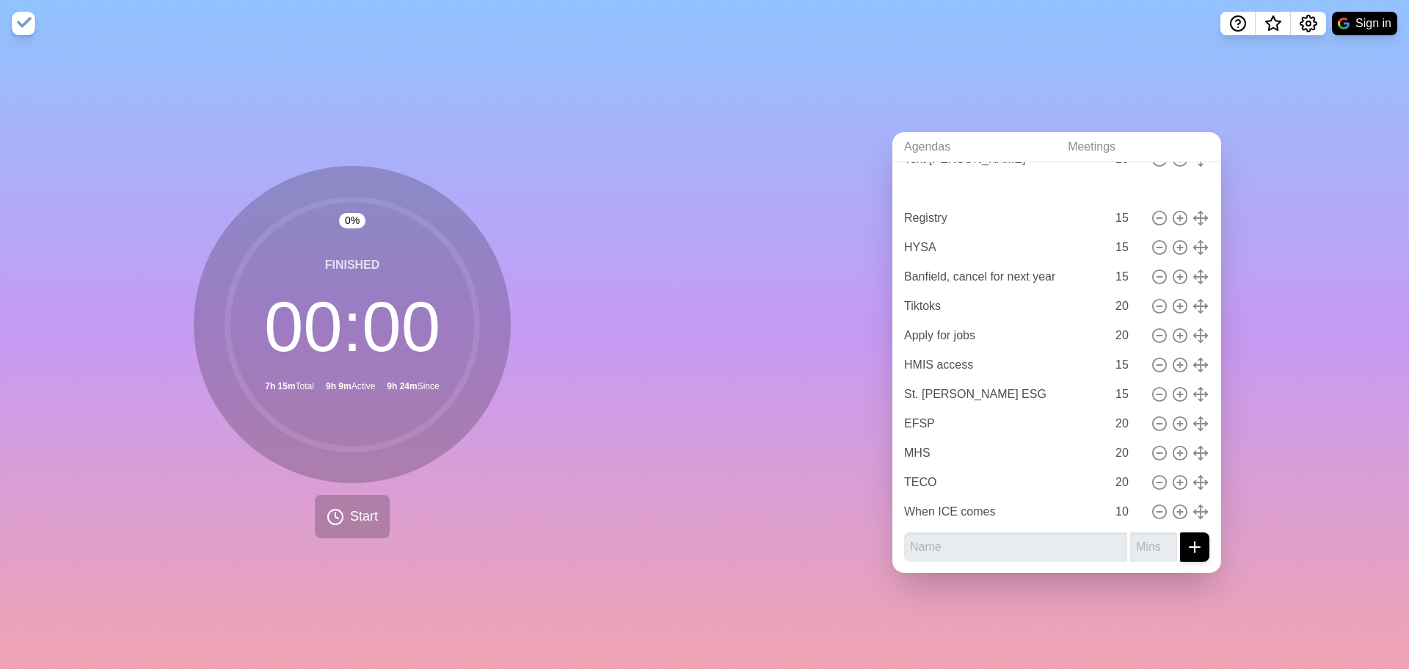
type input "Tiktoks"
type input "Apply for jobs"
type input "20"
type input "HMIS access"
click at [1192, 420] on icon at bounding box center [1200, 423] width 16 height 16
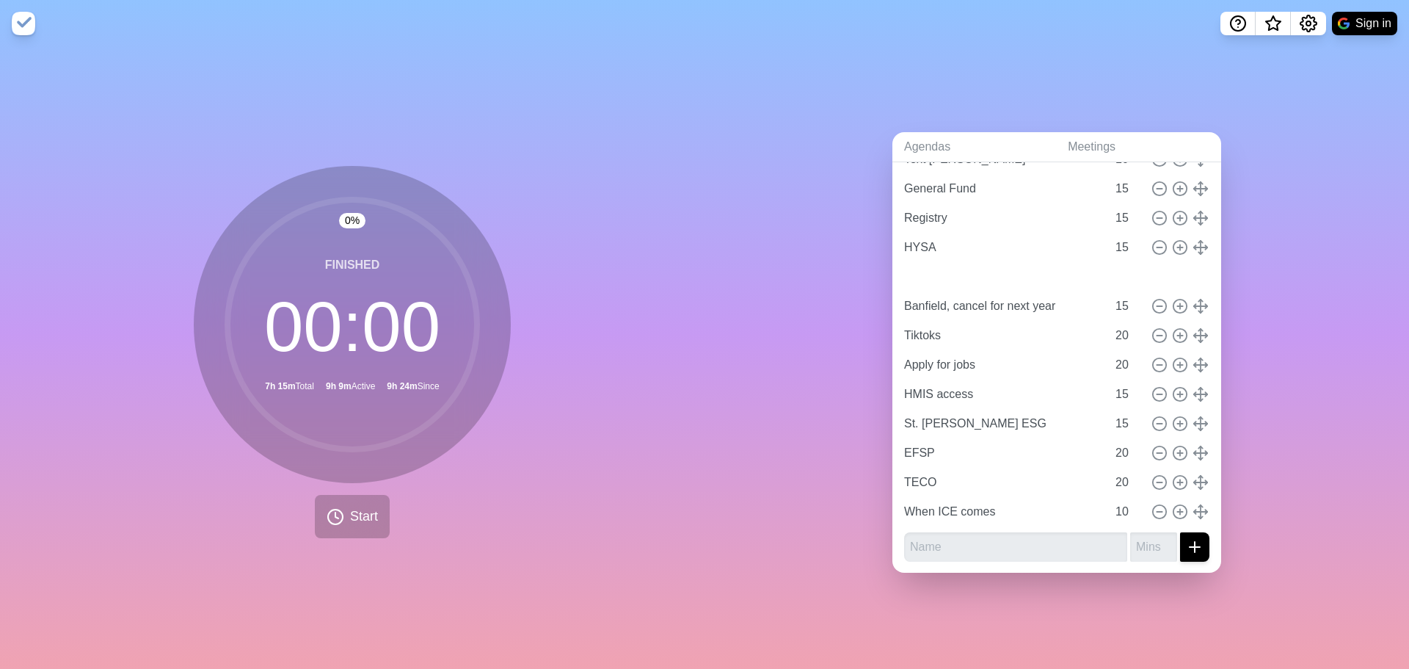
type input "MHS"
type input "20"
type input "Banfield, cancel for next year"
type input "15"
type input "Tiktoks"
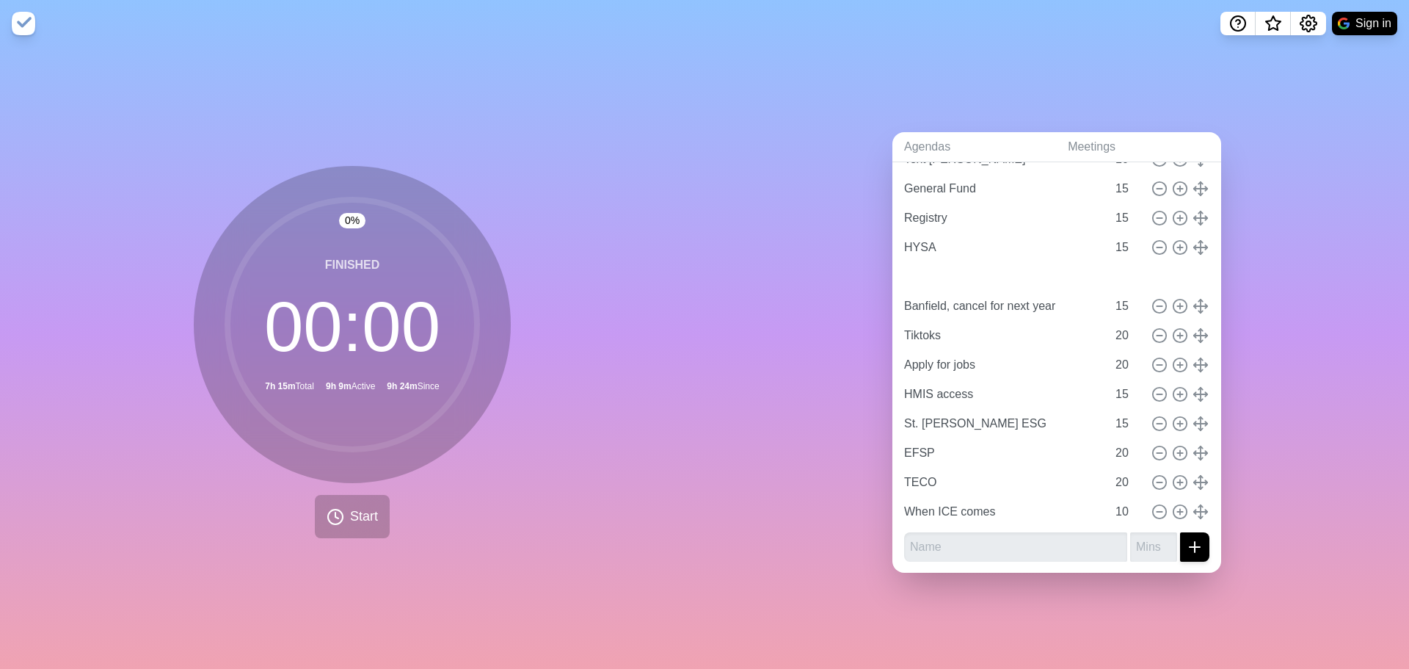
type input "Apply for jobs"
type input "20"
type input "HMIS access"
type input "St. [PERSON_NAME] ESG"
type input "15"
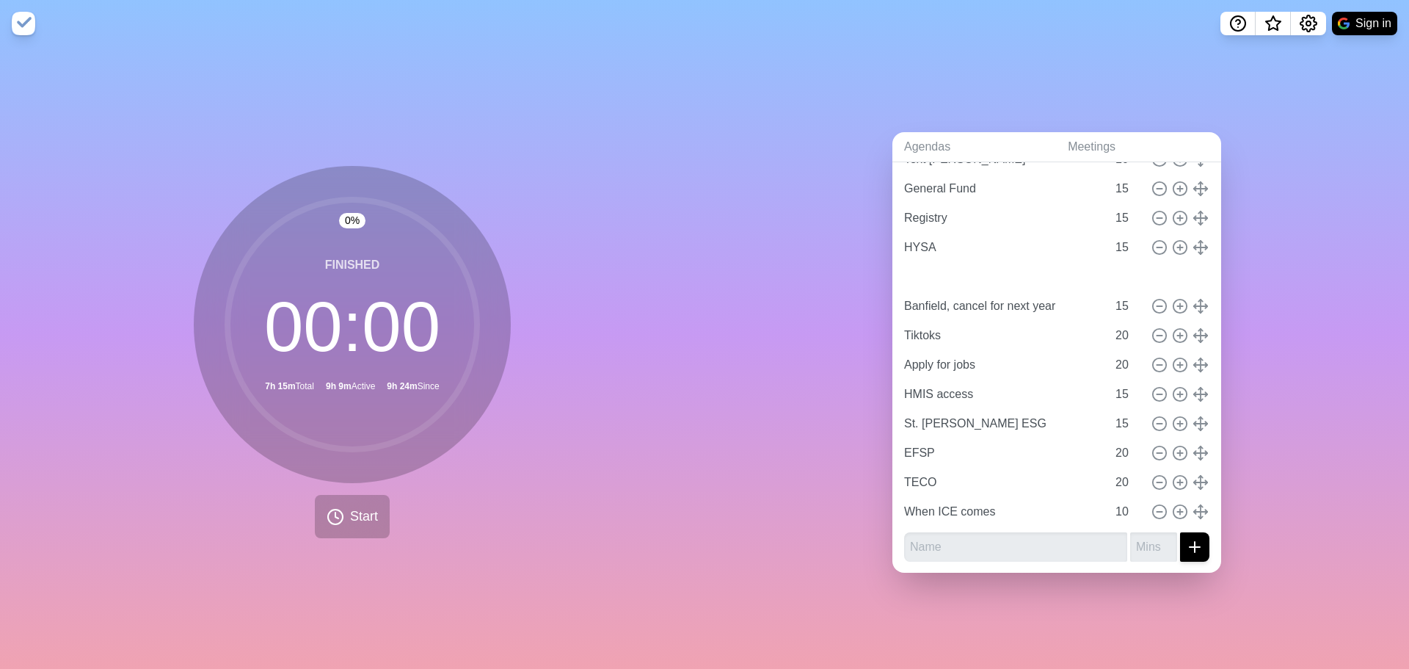
type input "EFSP"
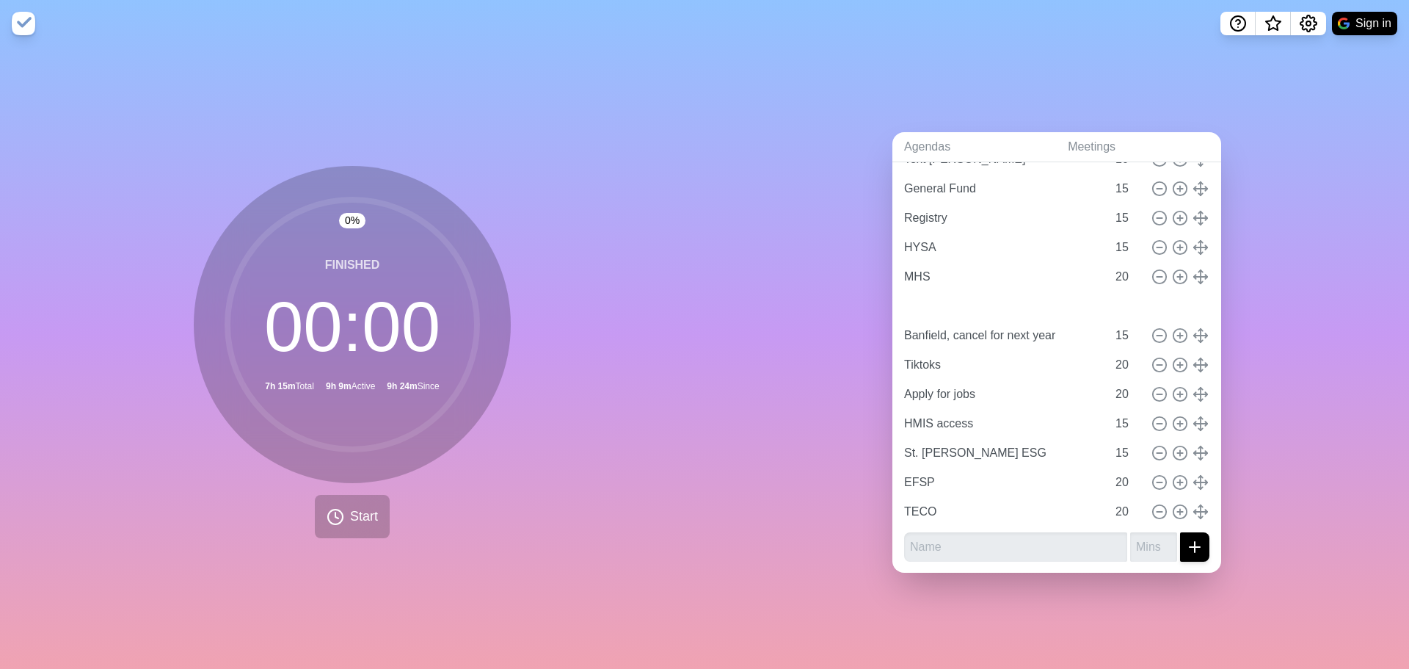
type input "When ICE comes"
type input "10"
type input "Banfield, cancel for next year"
type input "15"
type input "Tiktoks"
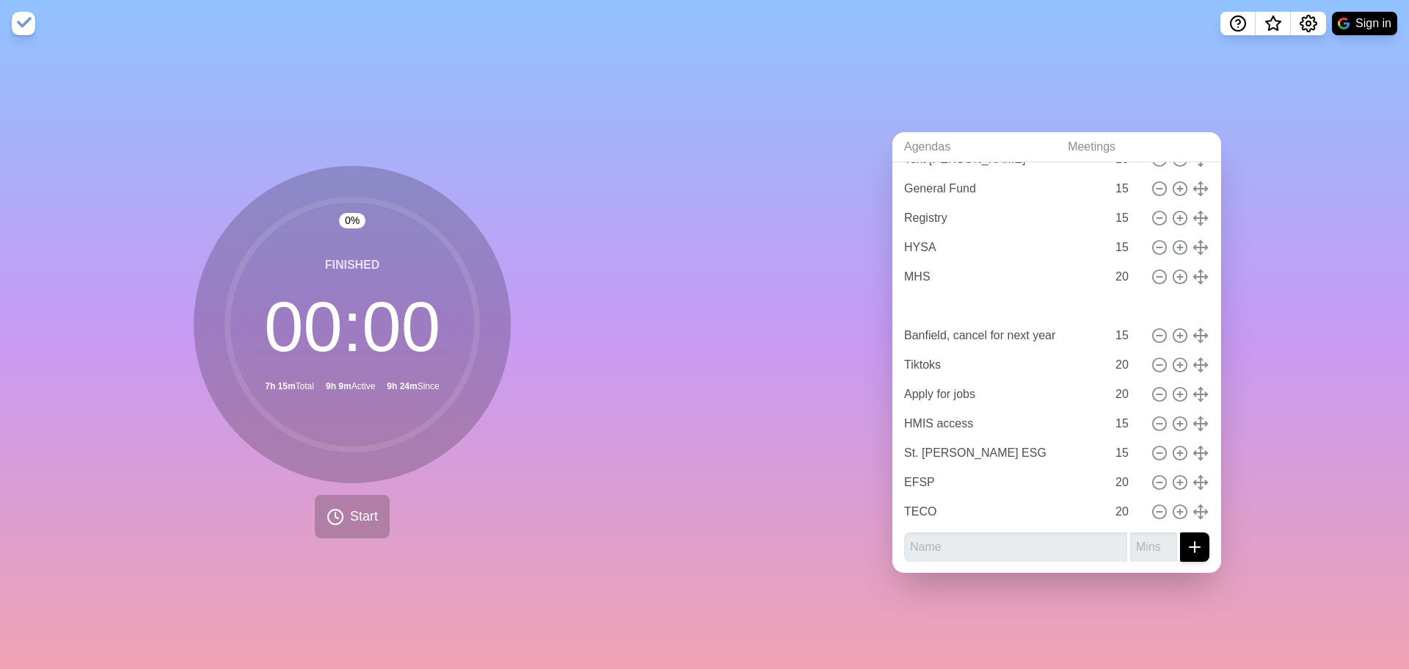
type input "Apply for jobs"
type input "20"
type input "HMIS access"
type input "St. [PERSON_NAME] ESG"
type input "15"
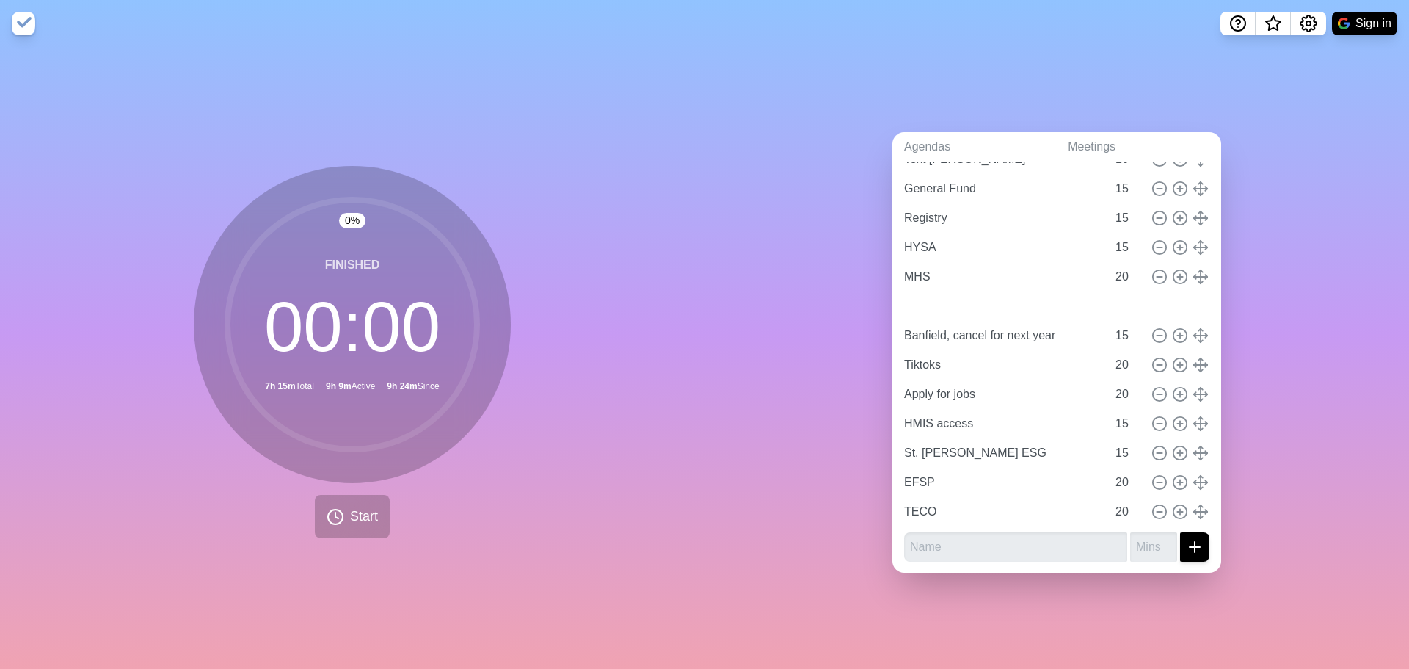
type input "EFSP"
type input "TECO"
type input "20"
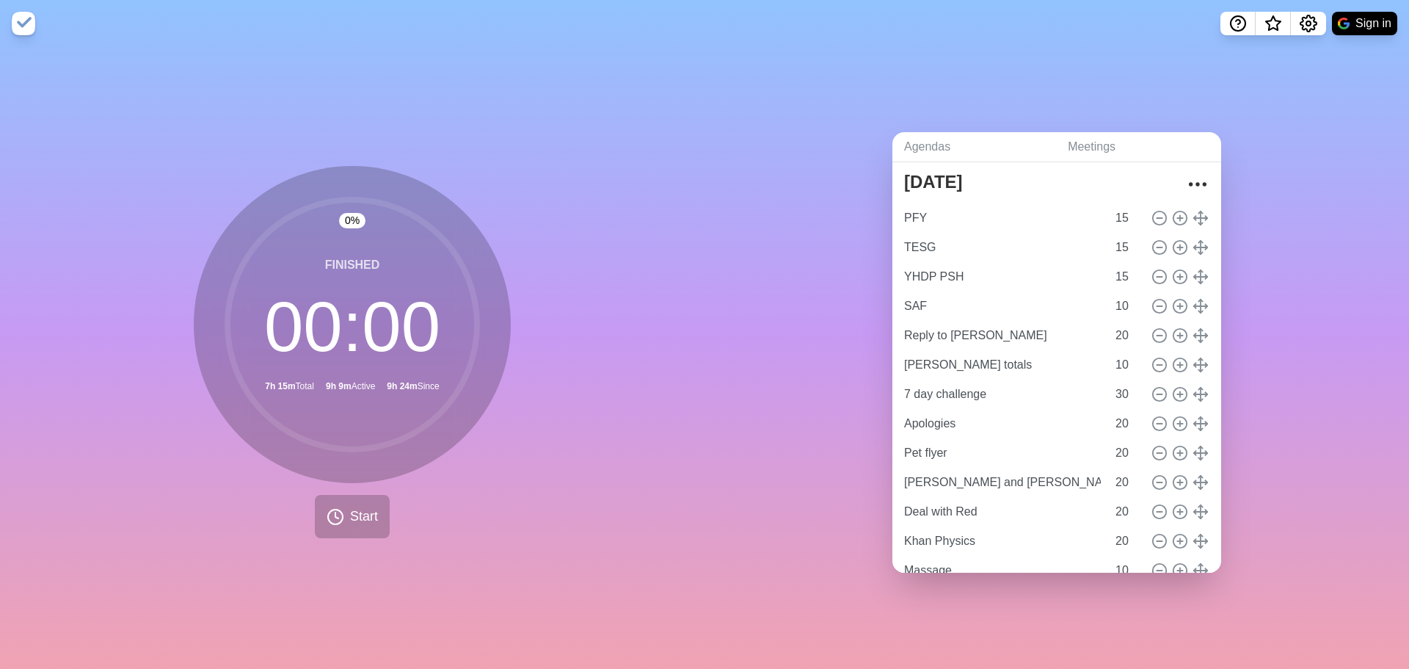
scroll to position [0, 0]
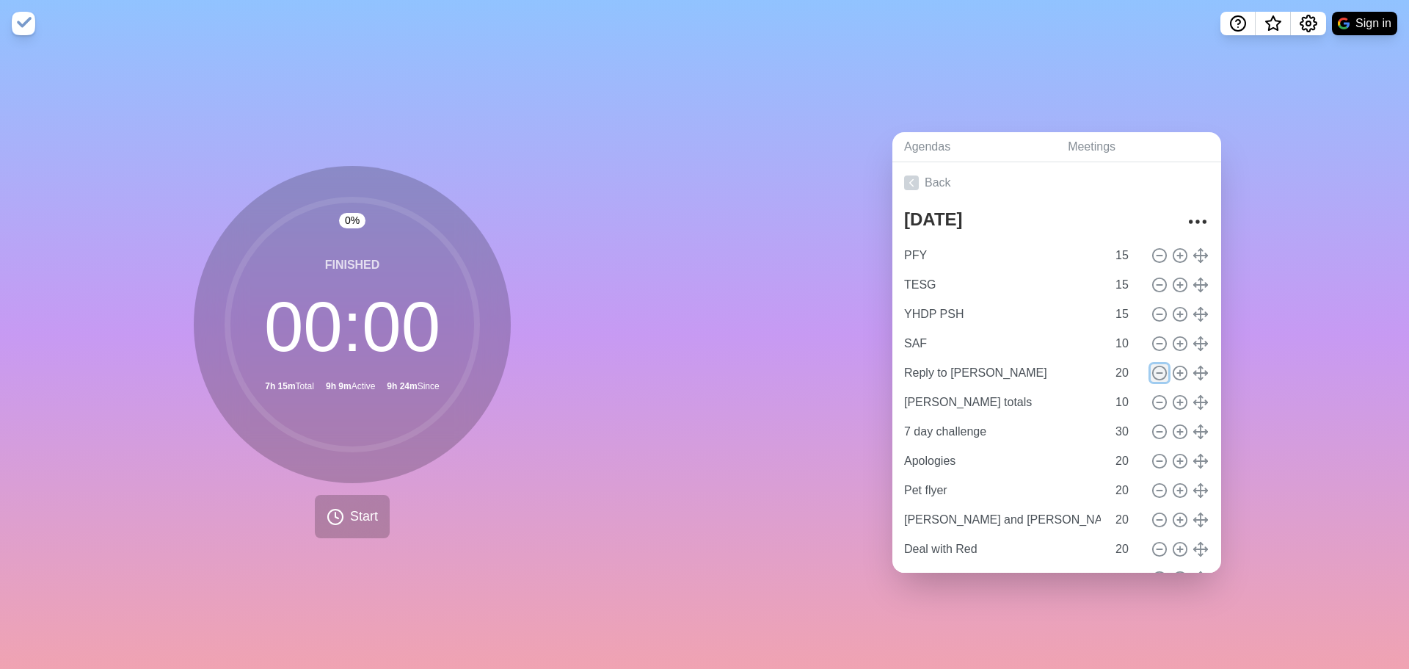
click at [1151, 372] on icon at bounding box center [1159, 373] width 16 height 16
type input "[PERSON_NAME] totals"
type input "10"
type input "7 day challenge"
type input "30"
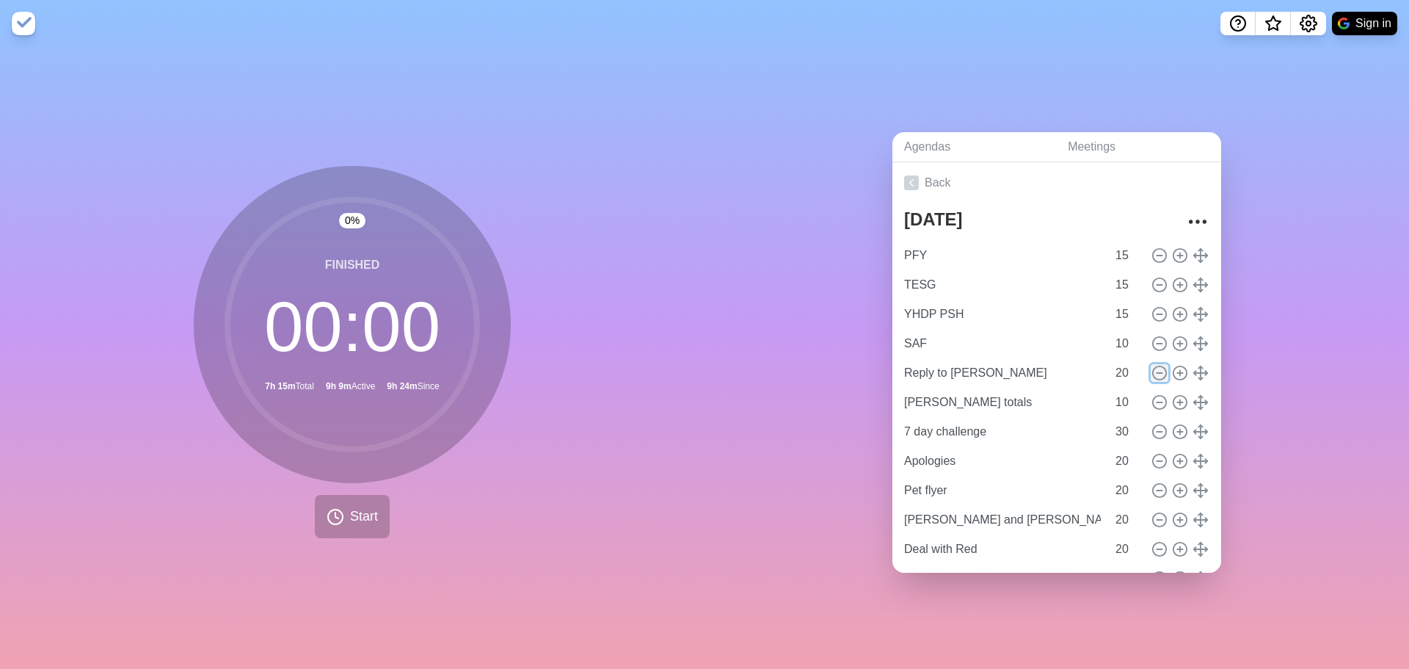
type input "Apologies"
type input "20"
type input "Pet flyer"
type input "[PERSON_NAME] and [PERSON_NAME]"
type input "Deal with Red"
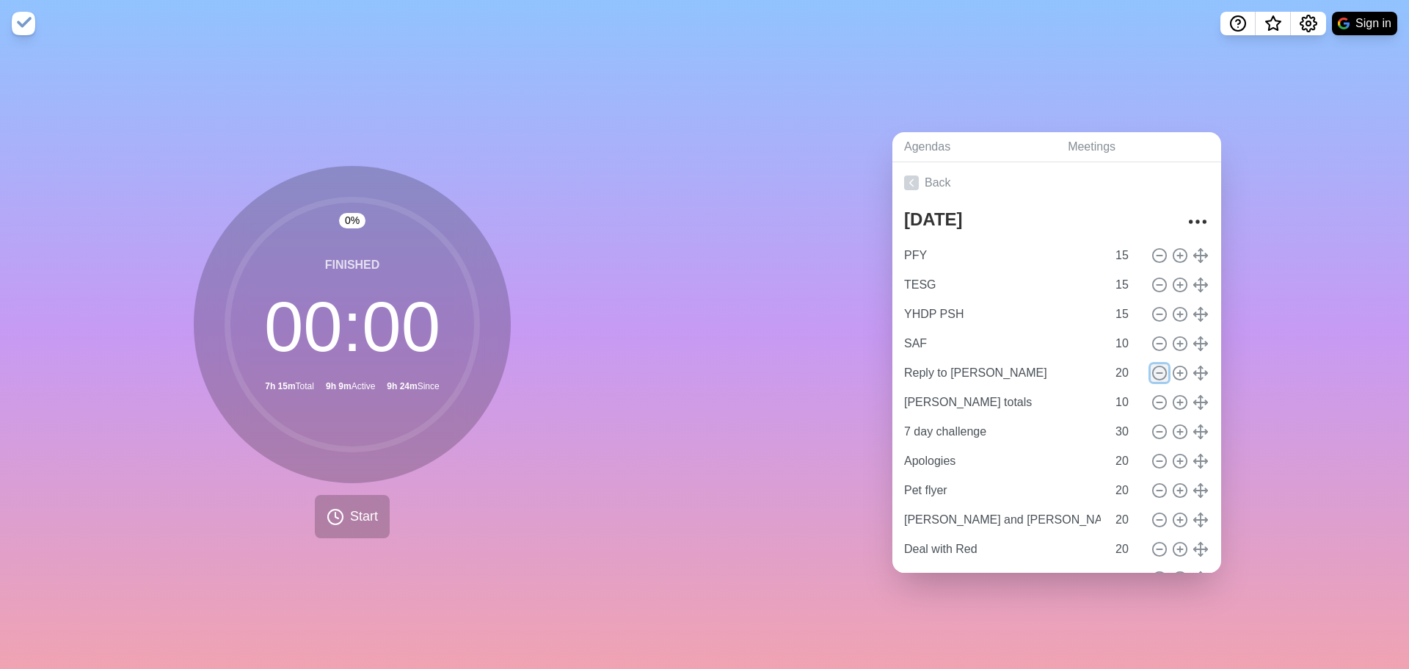
type input "Khan Physics"
type input "Massage"
type input "10"
type input "Text [PERSON_NAME]"
type input "General Fund"
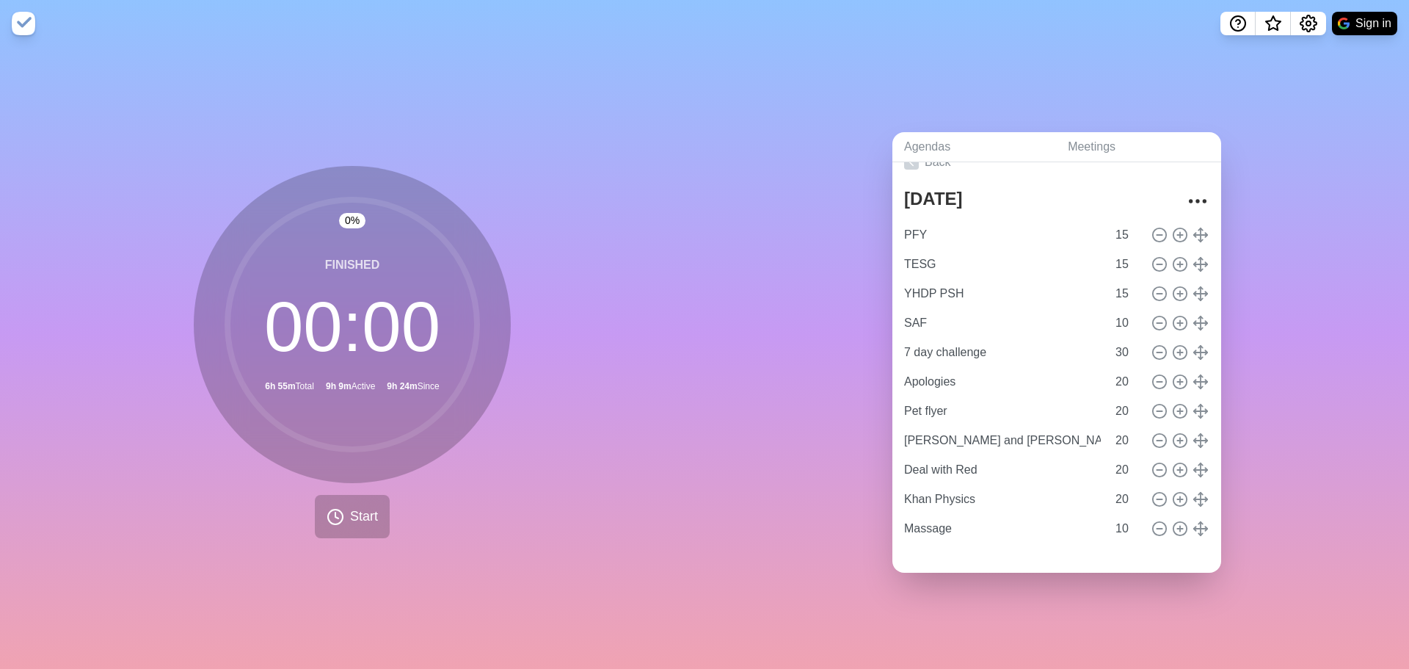
scroll to position [25, 0]
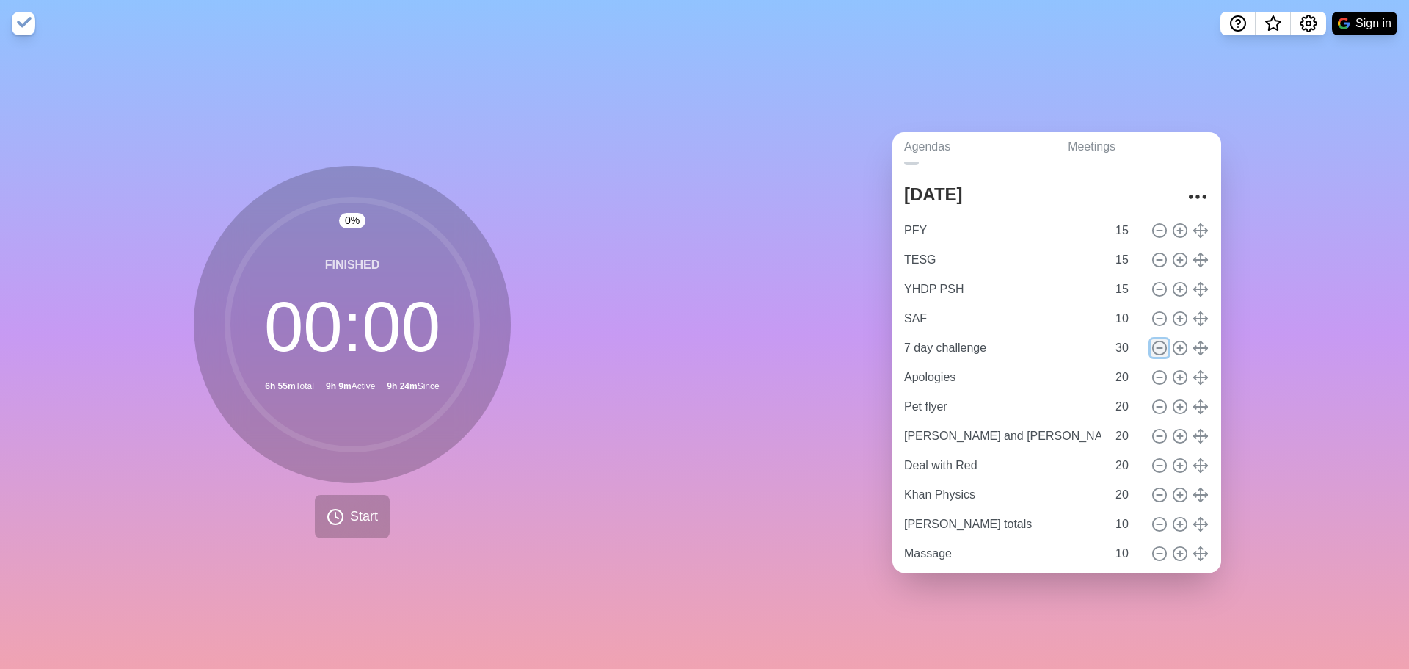
click at [1151, 340] on icon at bounding box center [1159, 348] width 16 height 16
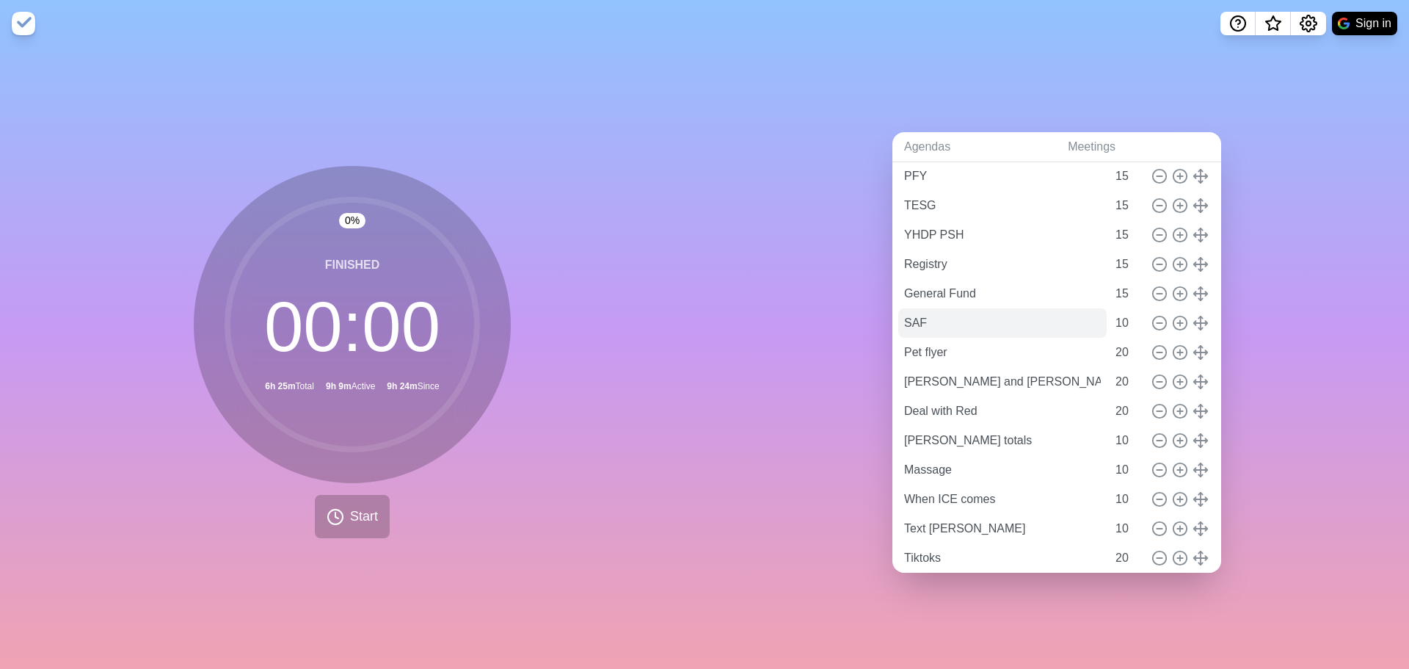
scroll to position [0, 0]
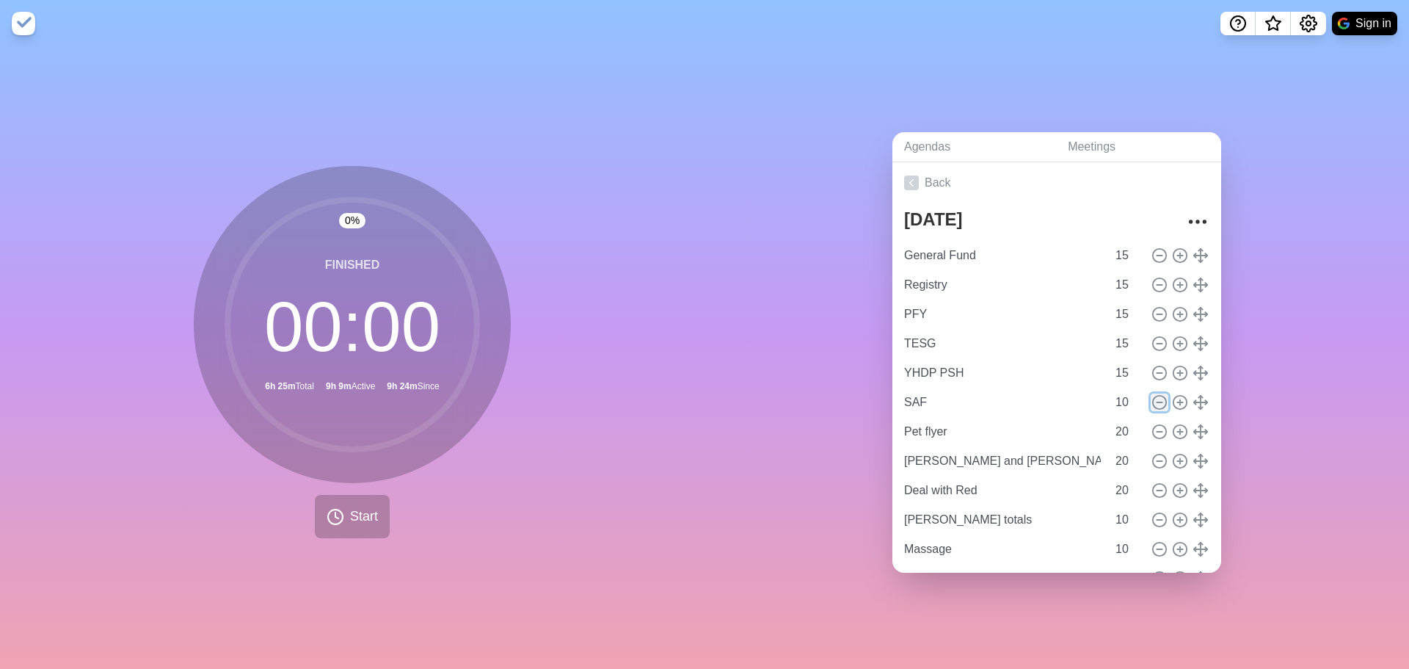
click at [1151, 394] on icon at bounding box center [1159, 402] width 16 height 16
